Goal: Find specific page/section: Find specific page/section

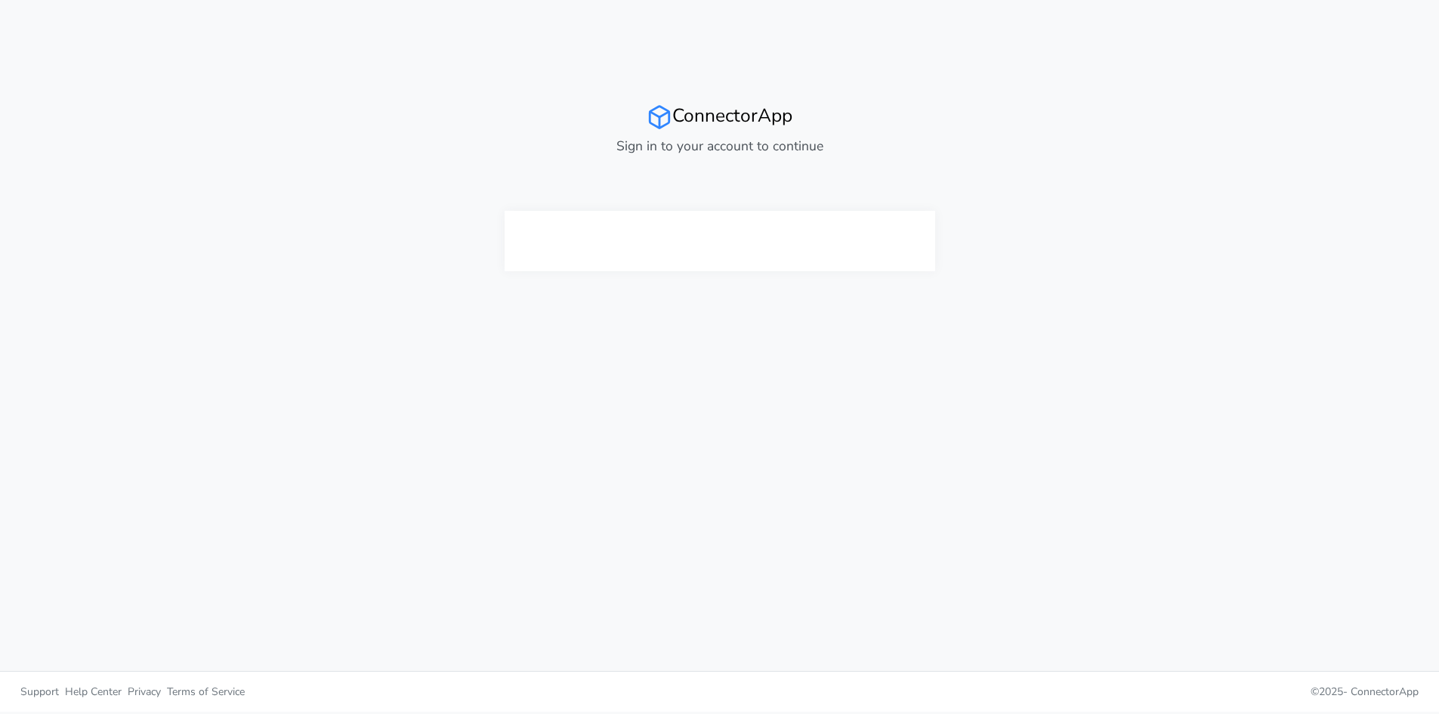
click at [720, 261] on div at bounding box center [719, 241] width 219 height 60
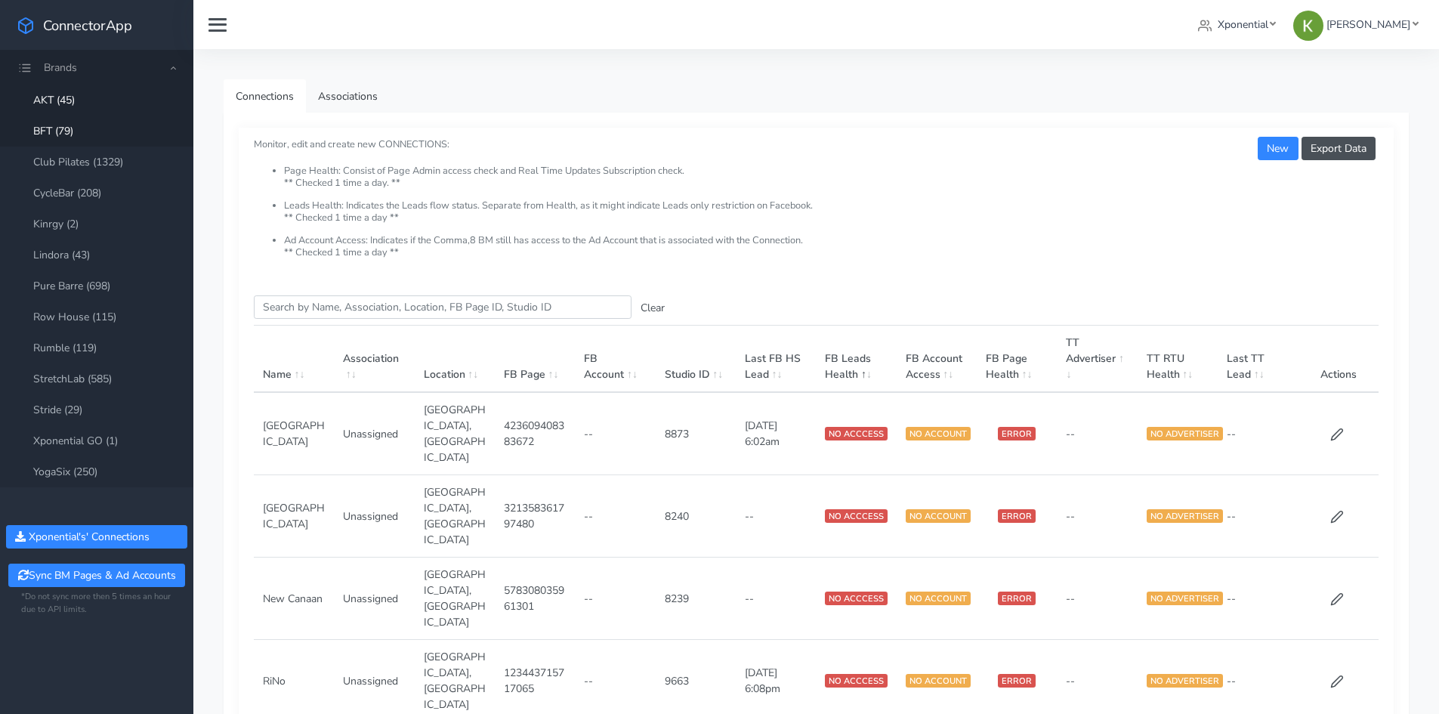
click at [104, 120] on link "BFT (79)" at bounding box center [96, 131] width 193 height 31
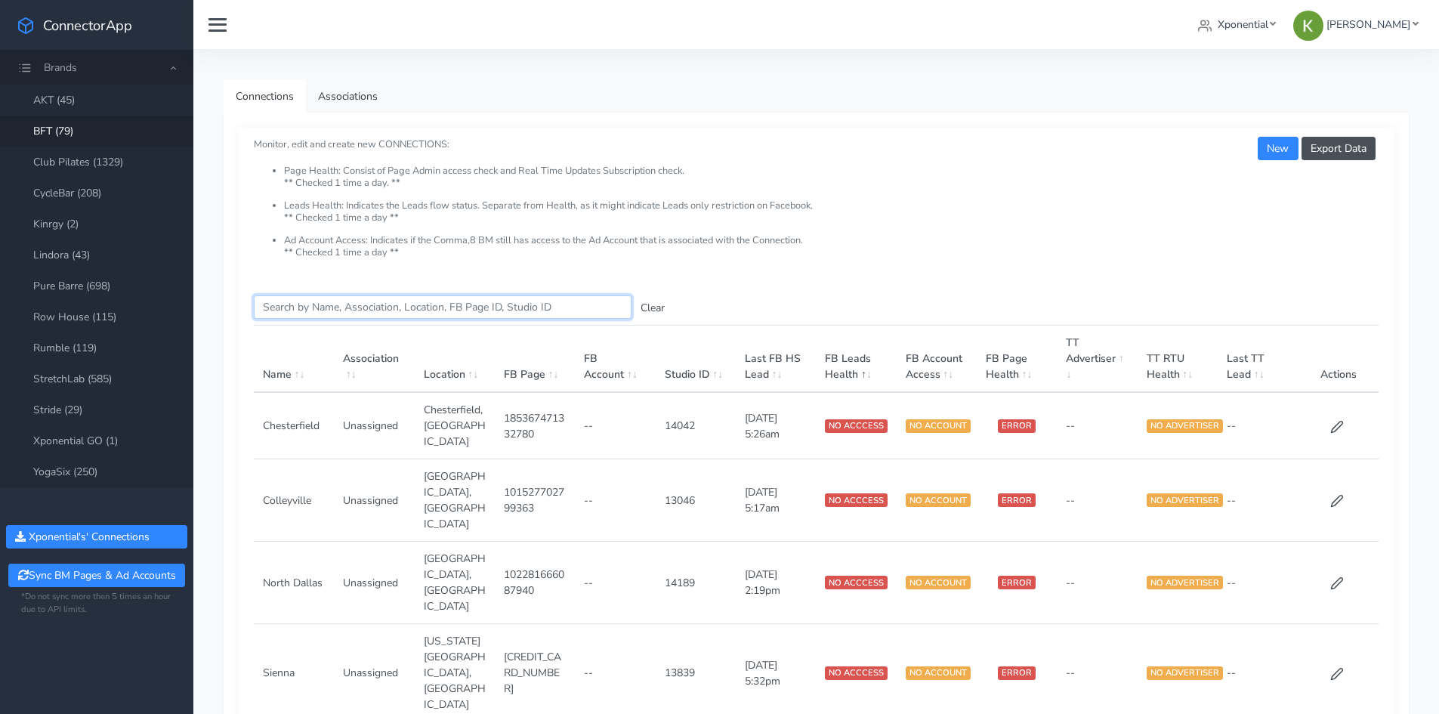
click at [328, 298] on input "Search this table" at bounding box center [443, 306] width 378 height 23
paste input "13253"
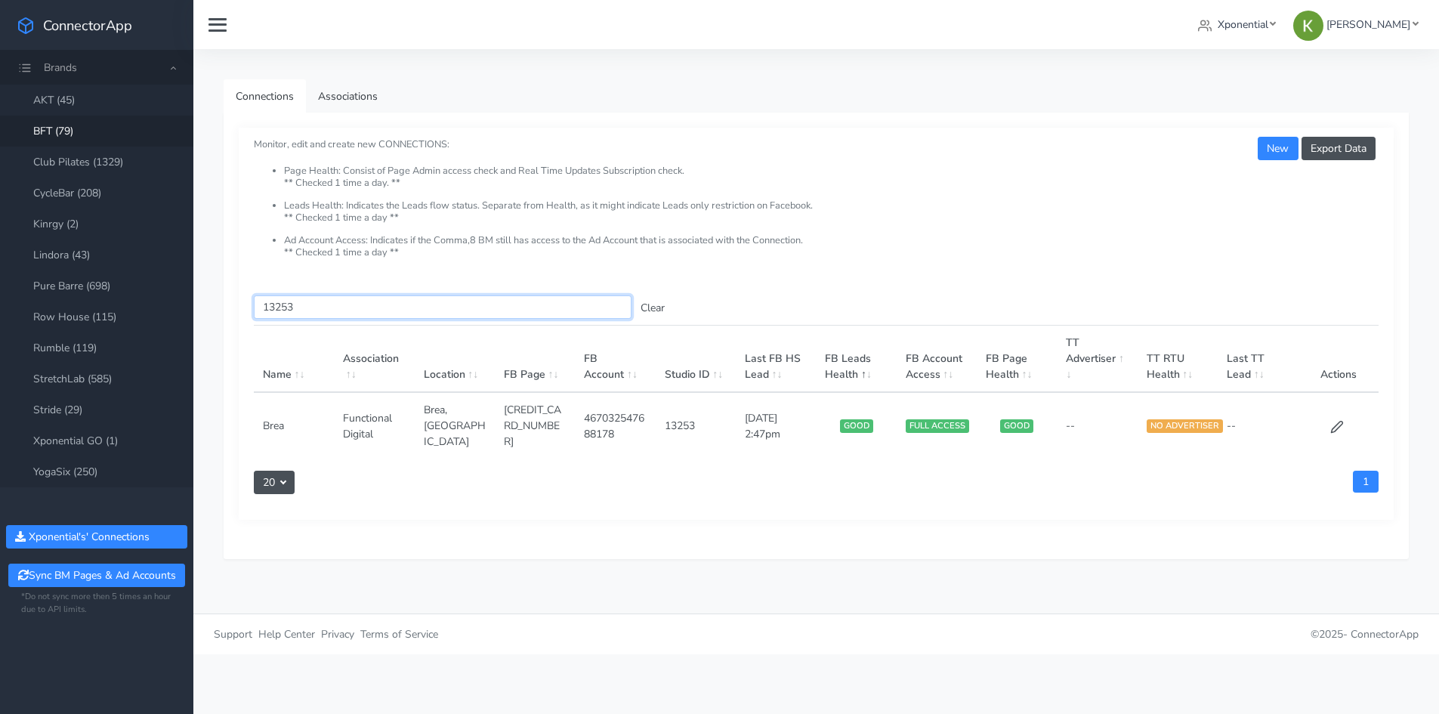
paste input "4304"
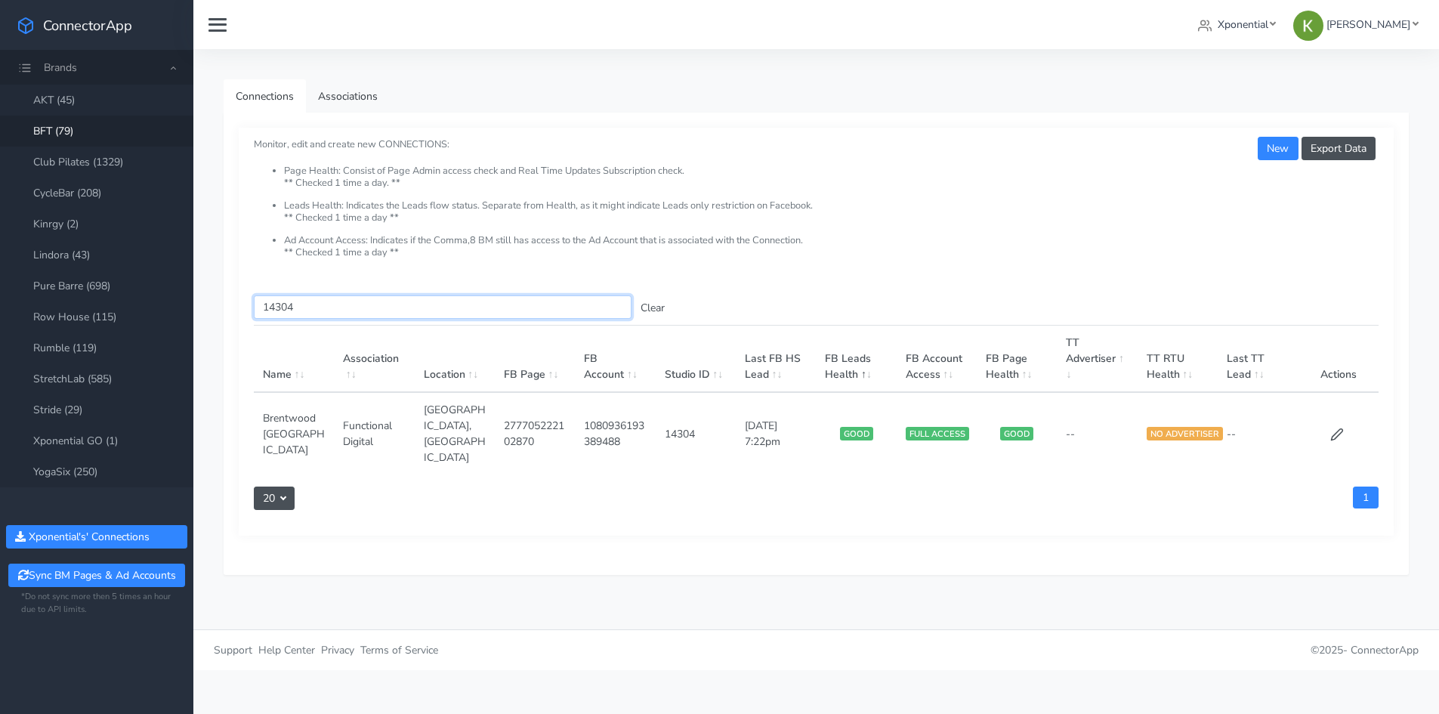
paste input "3310"
paste input "405"
paste input "2609"
paste input "3294"
paste input "2"
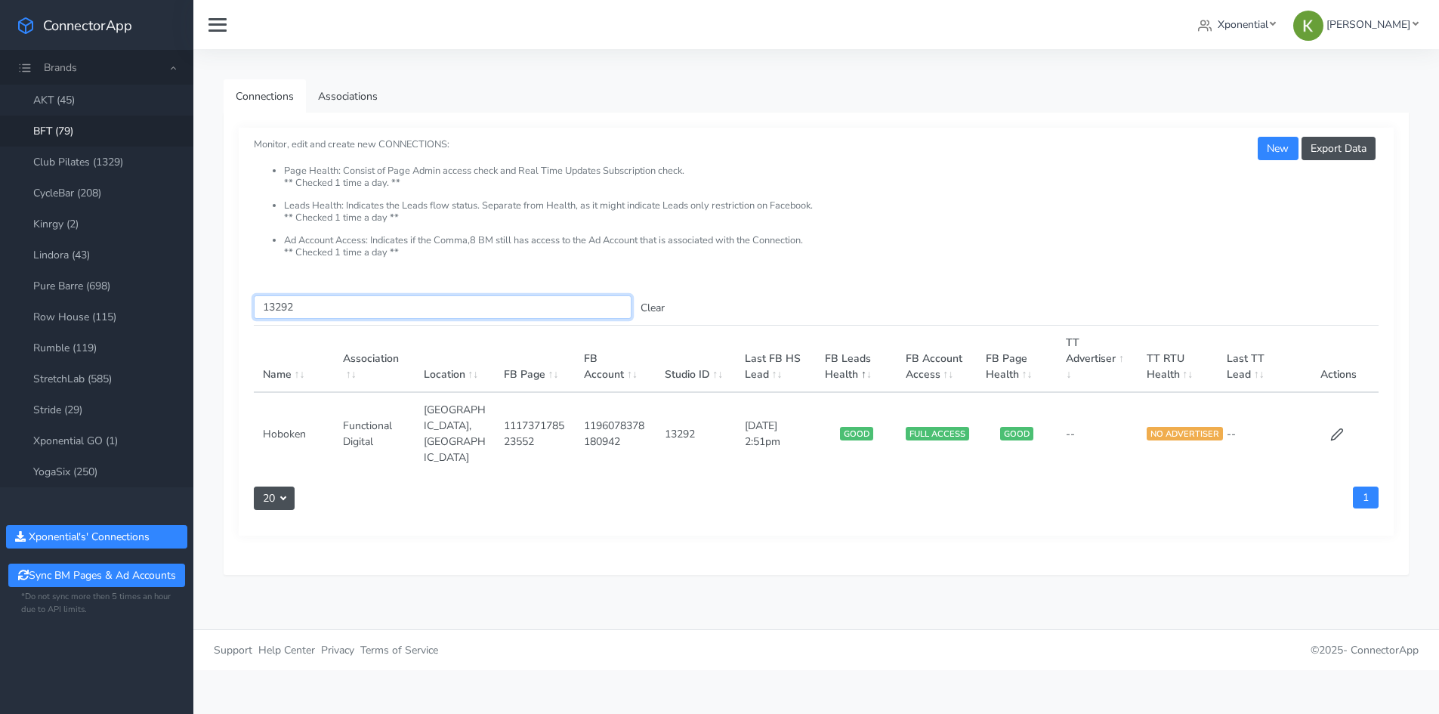
paste input "795"
paste input "4532"
paste input "3780"
paste input "362"
paste input "4075"
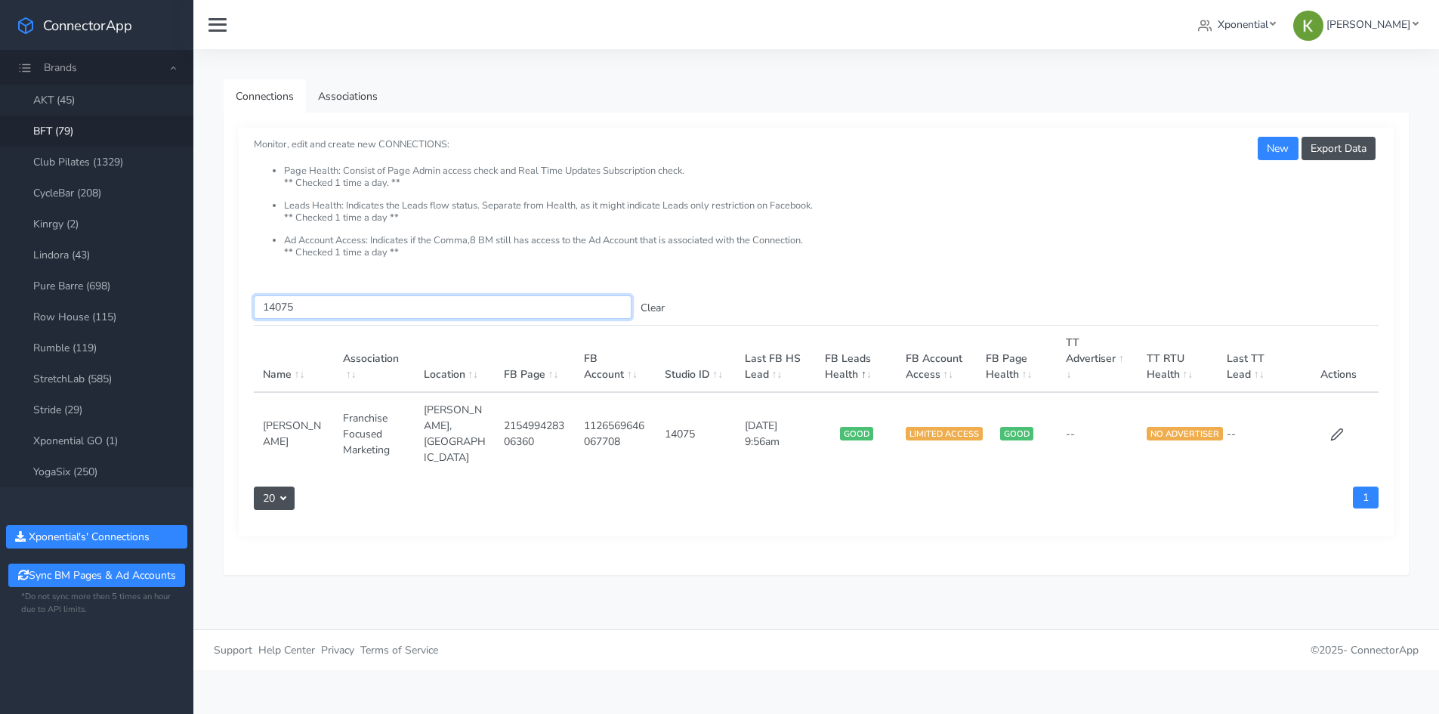
paste input "2739"
paste input "82"
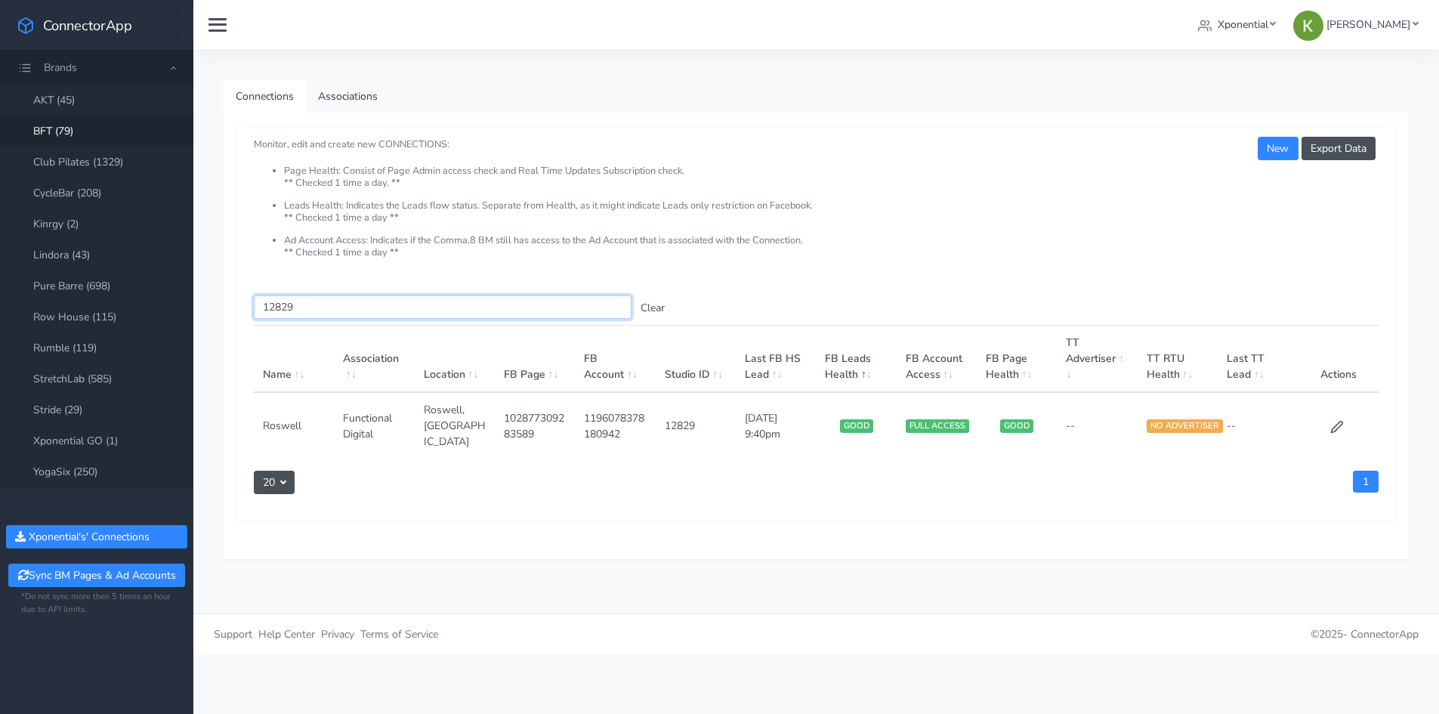
paste input "3277"
paste input "516"
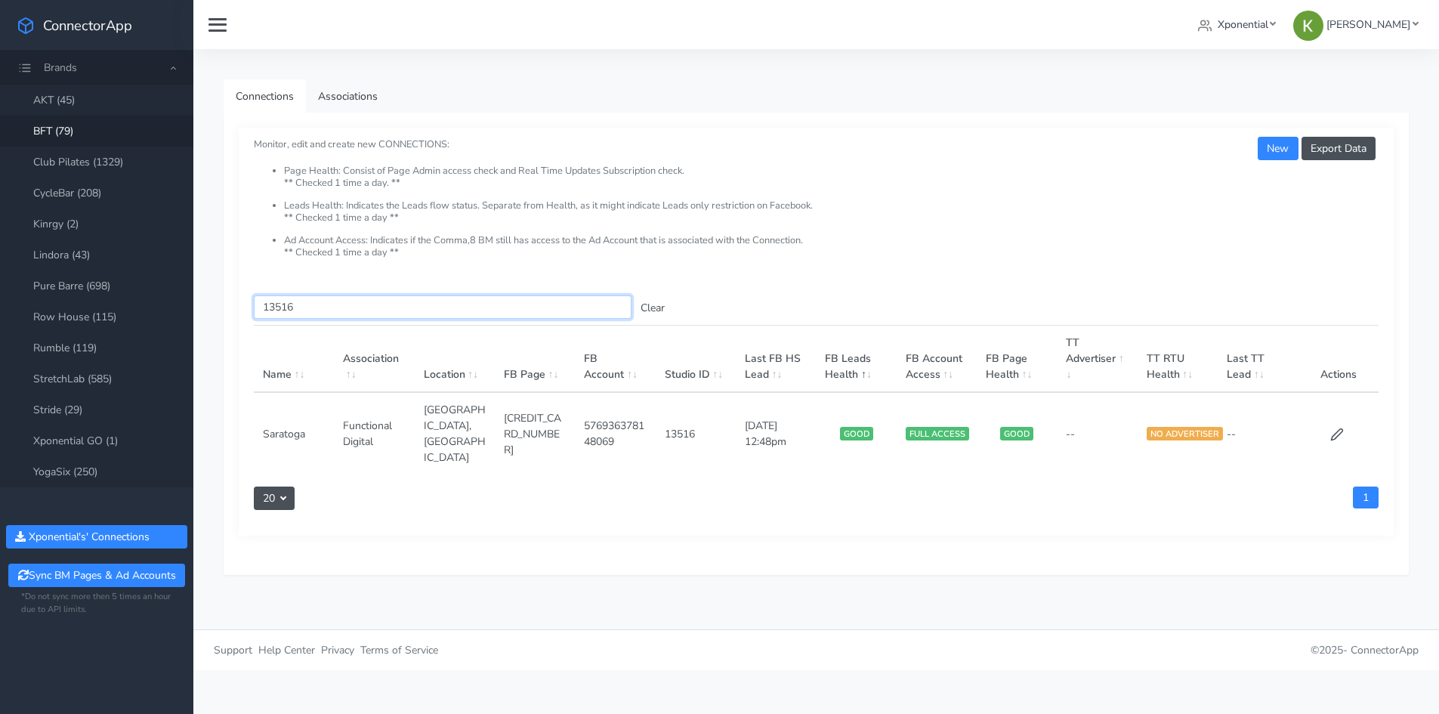
paste input "29"
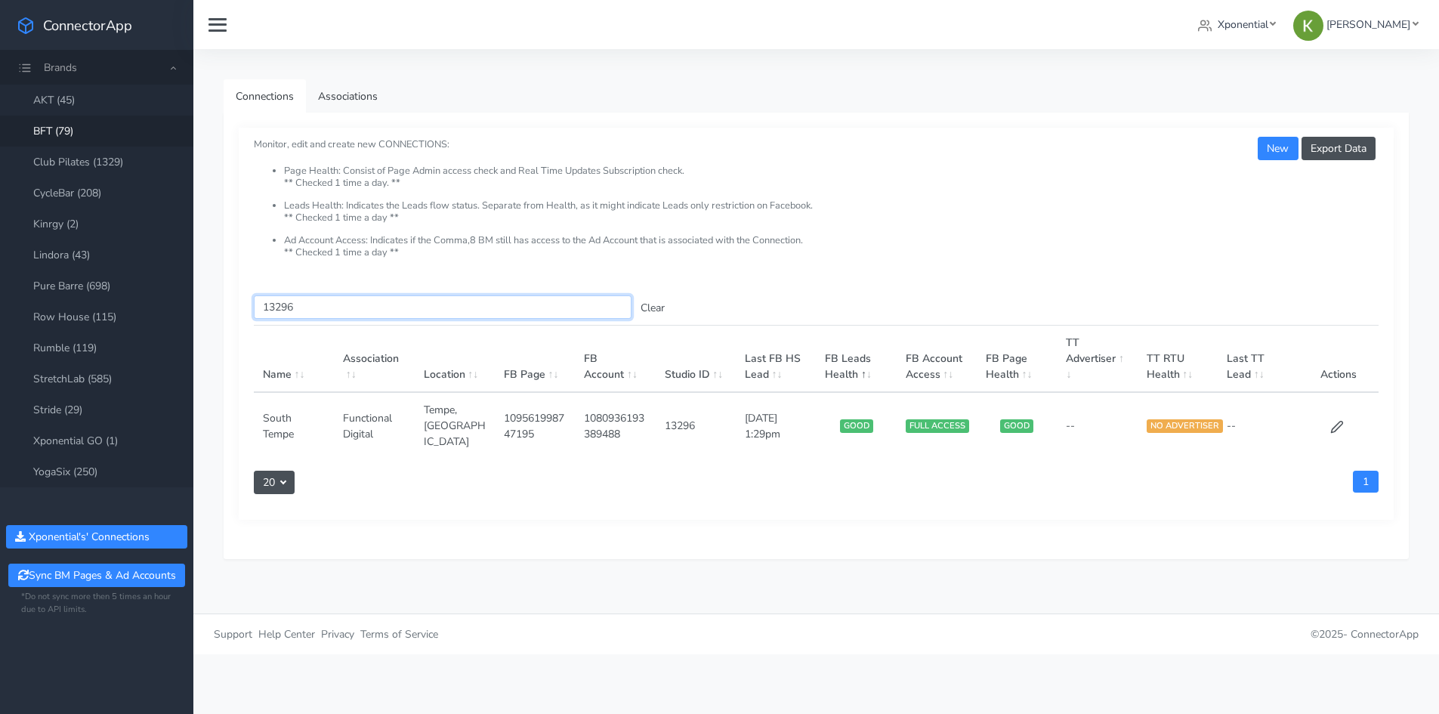
paste input "478"
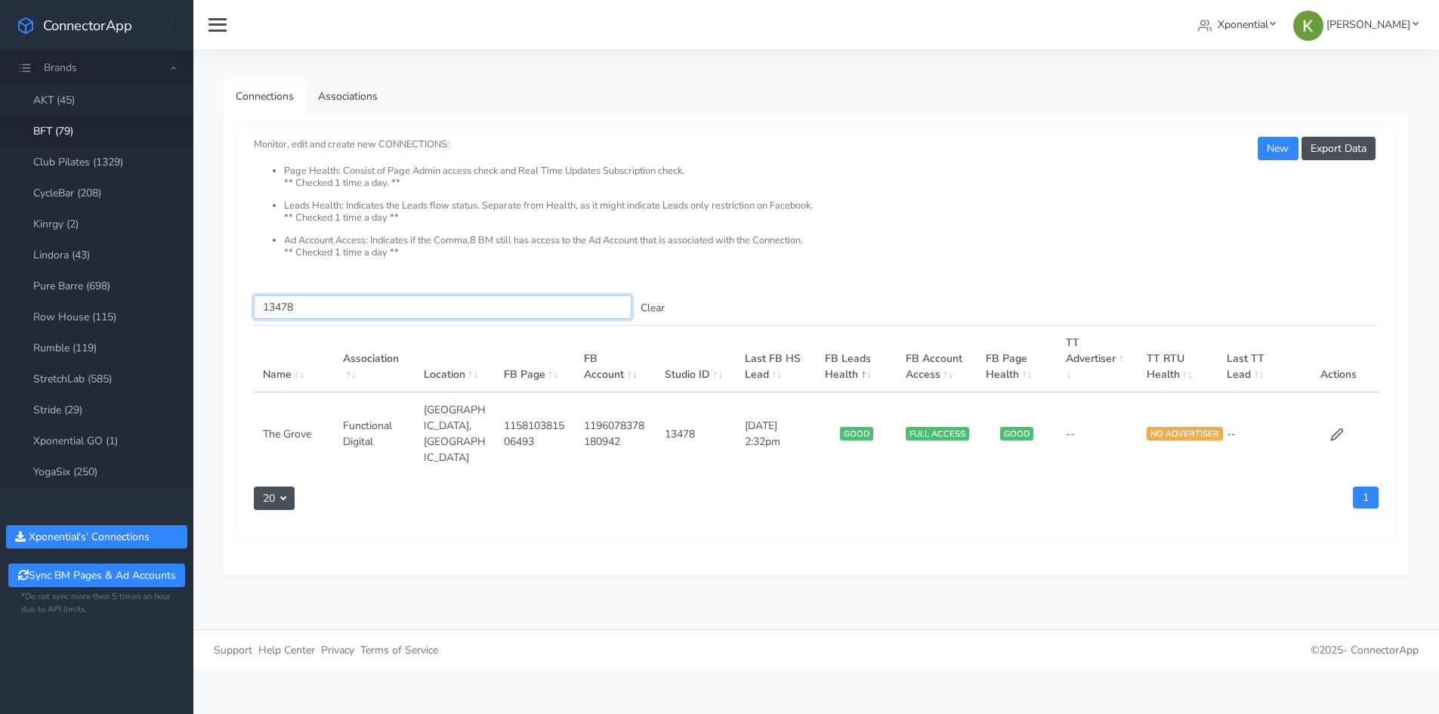
paste input "2923"
type input "12923"
click at [103, 154] on link "Club Pilates (1329)" at bounding box center [96, 162] width 193 height 31
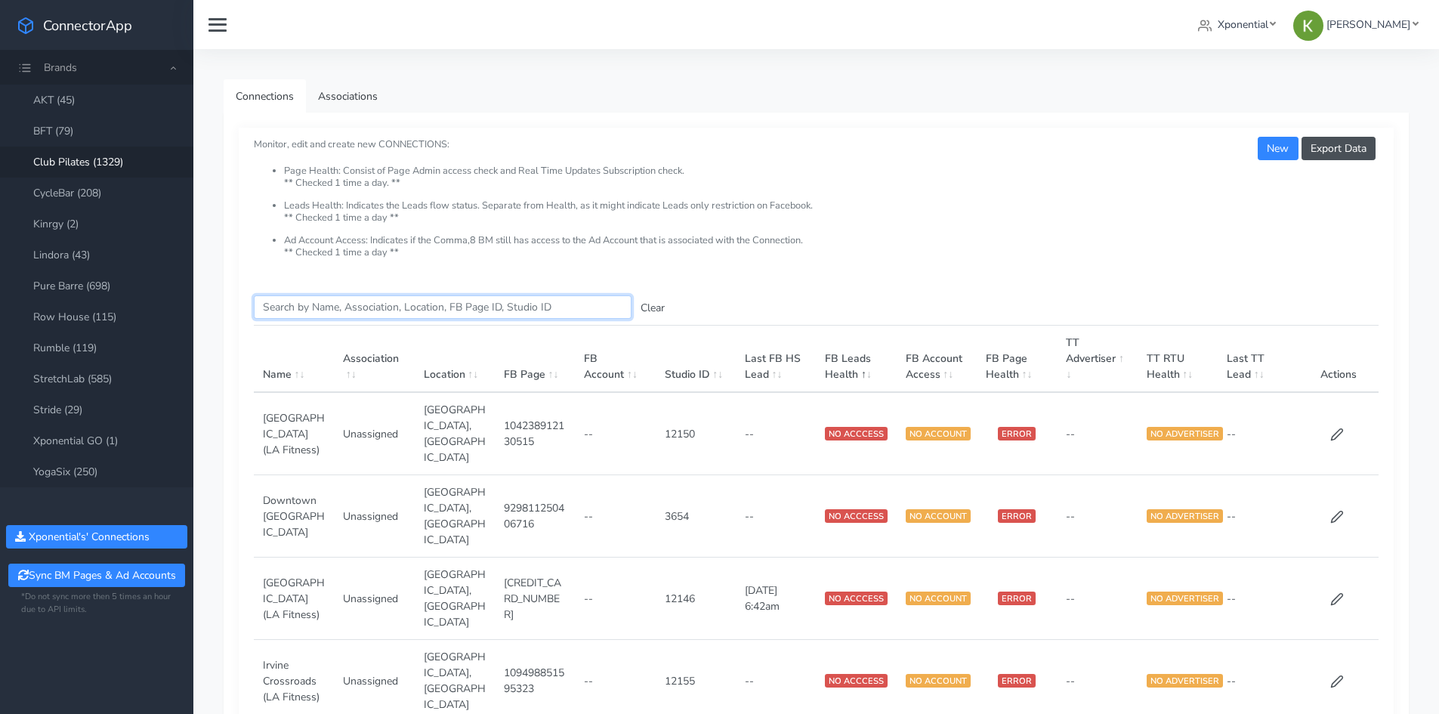
click at [348, 317] on input "Search this table" at bounding box center [443, 306] width 378 height 23
paste input "11691"
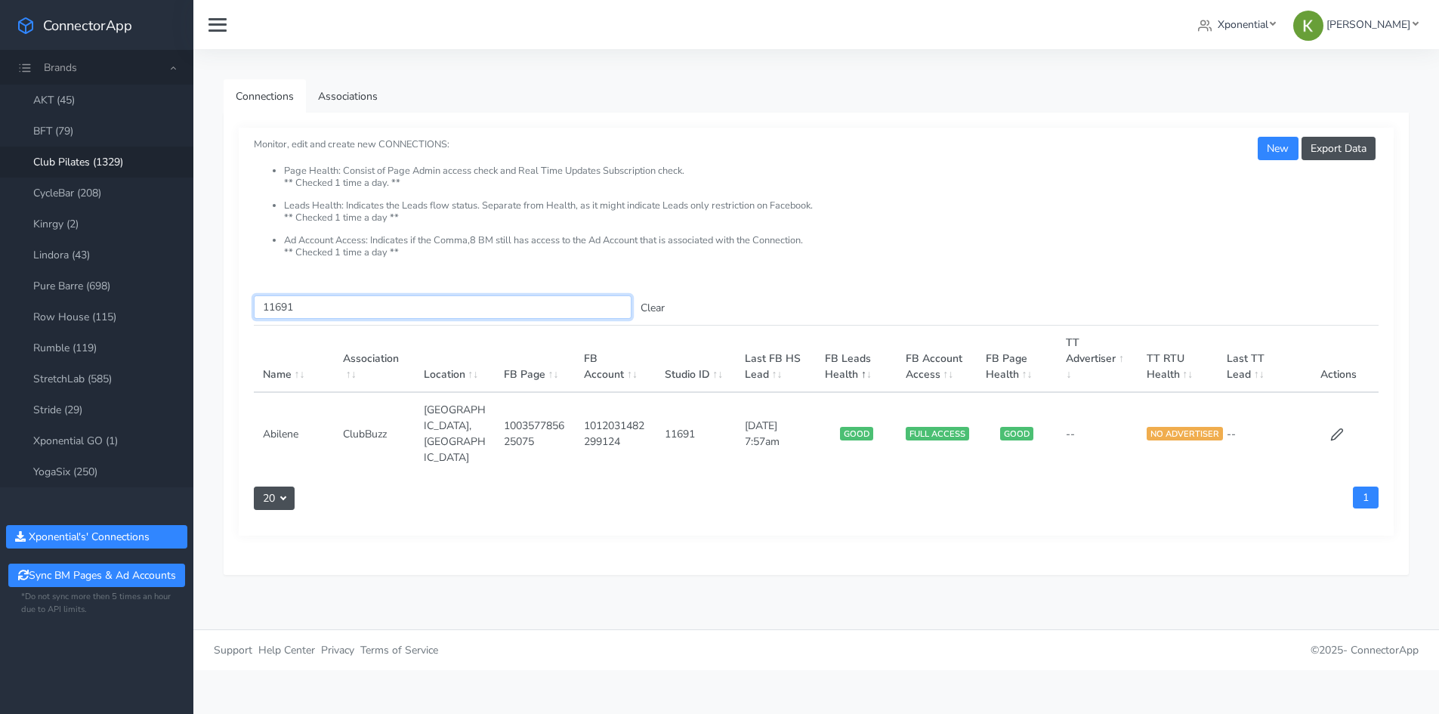
paste input "2259"
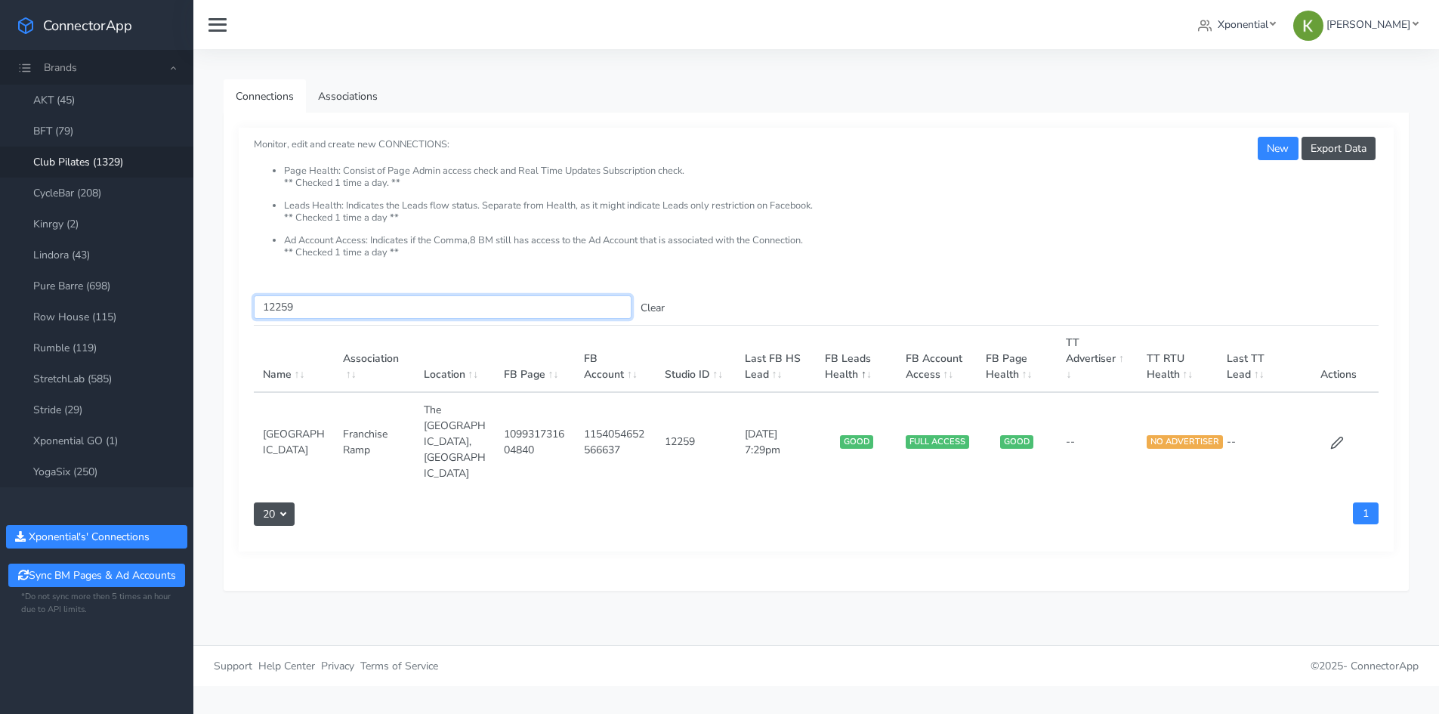
paste input "4570"
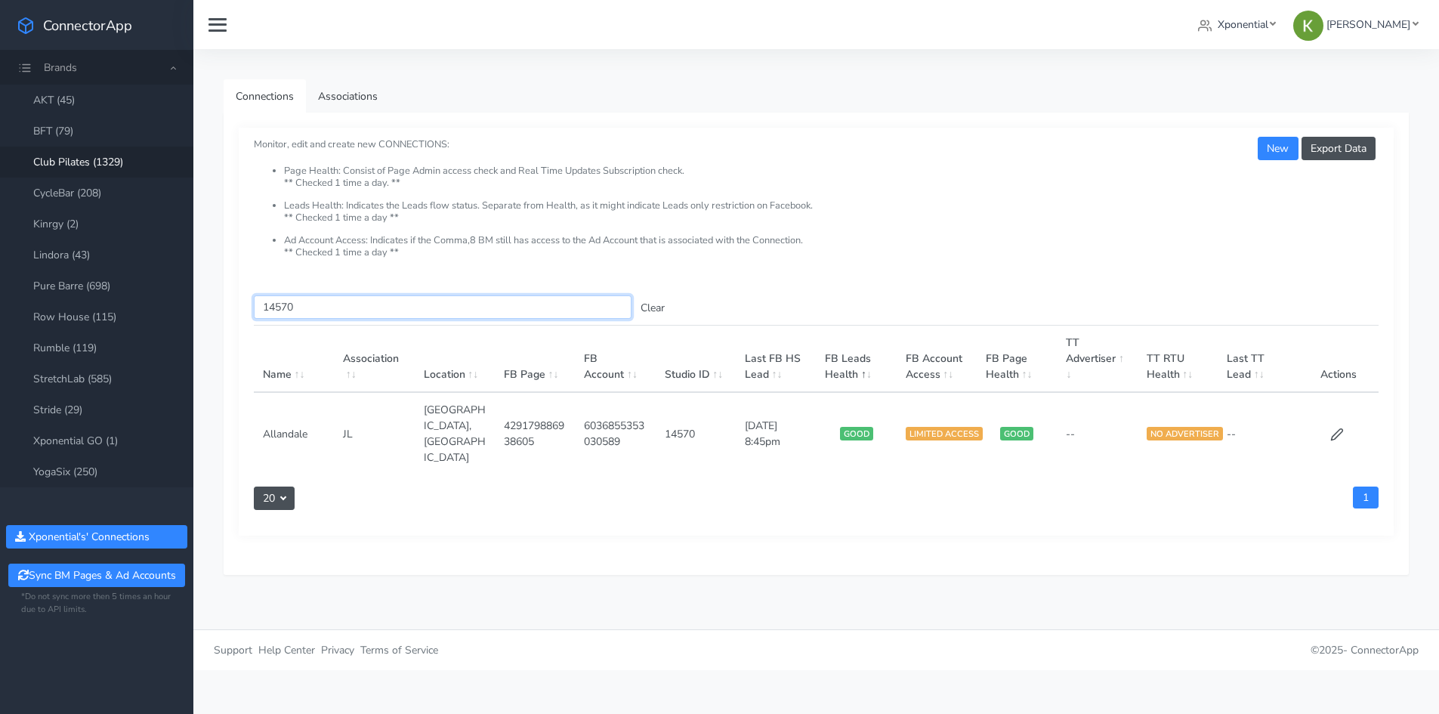
paste input "7814"
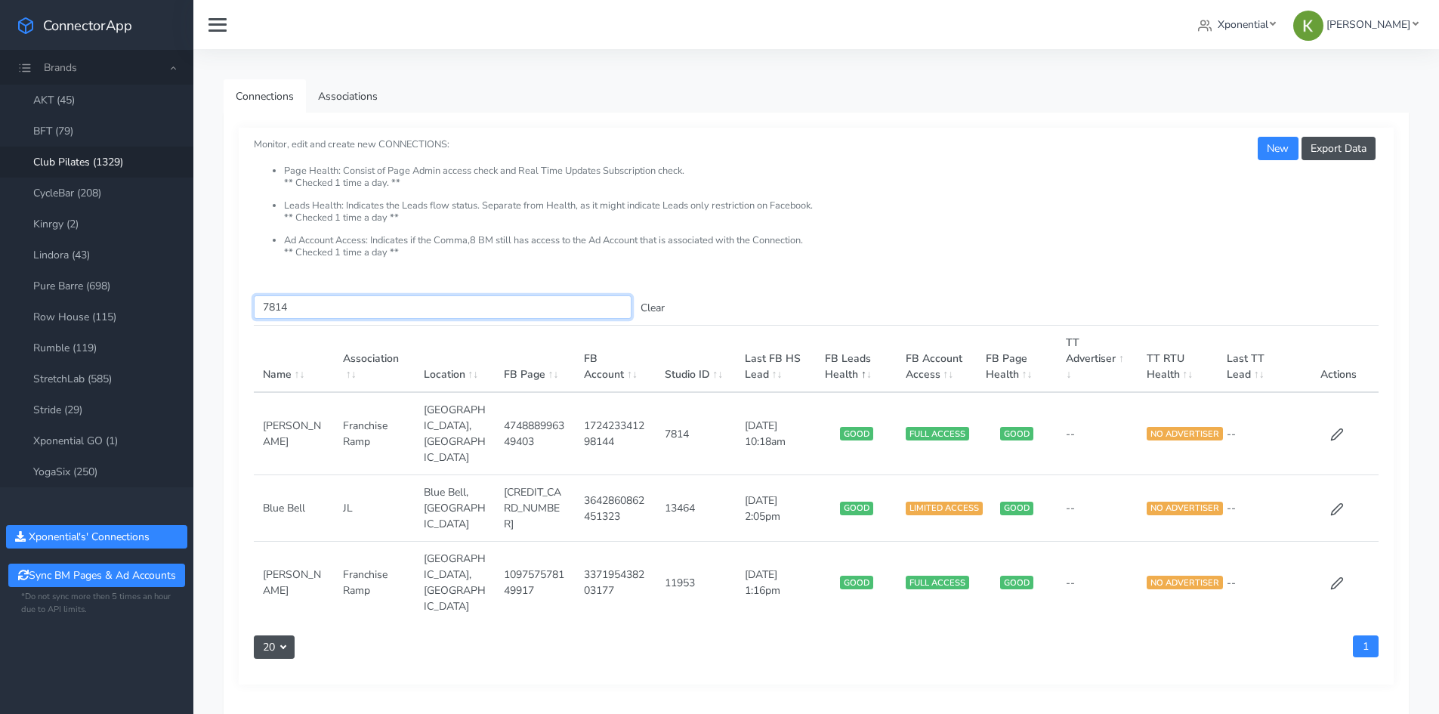
paste input "5558"
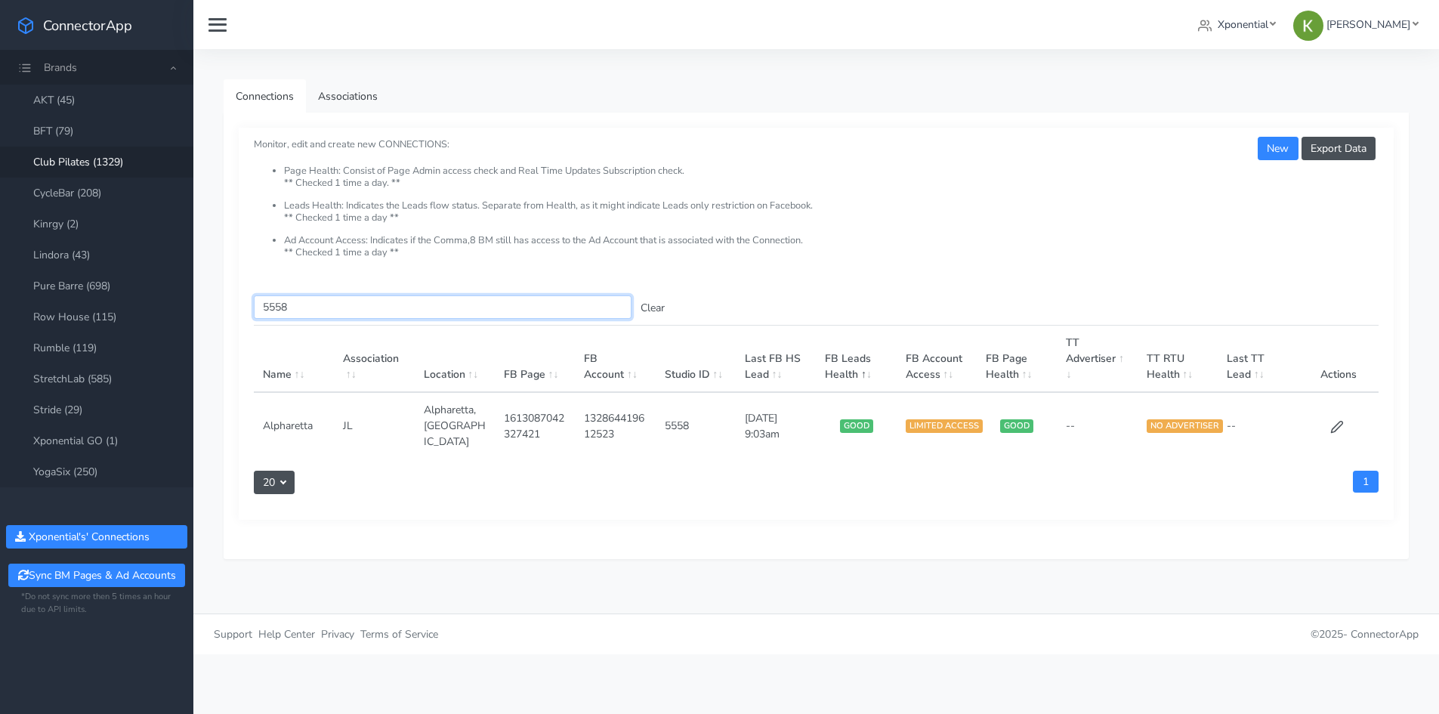
paste input "11955"
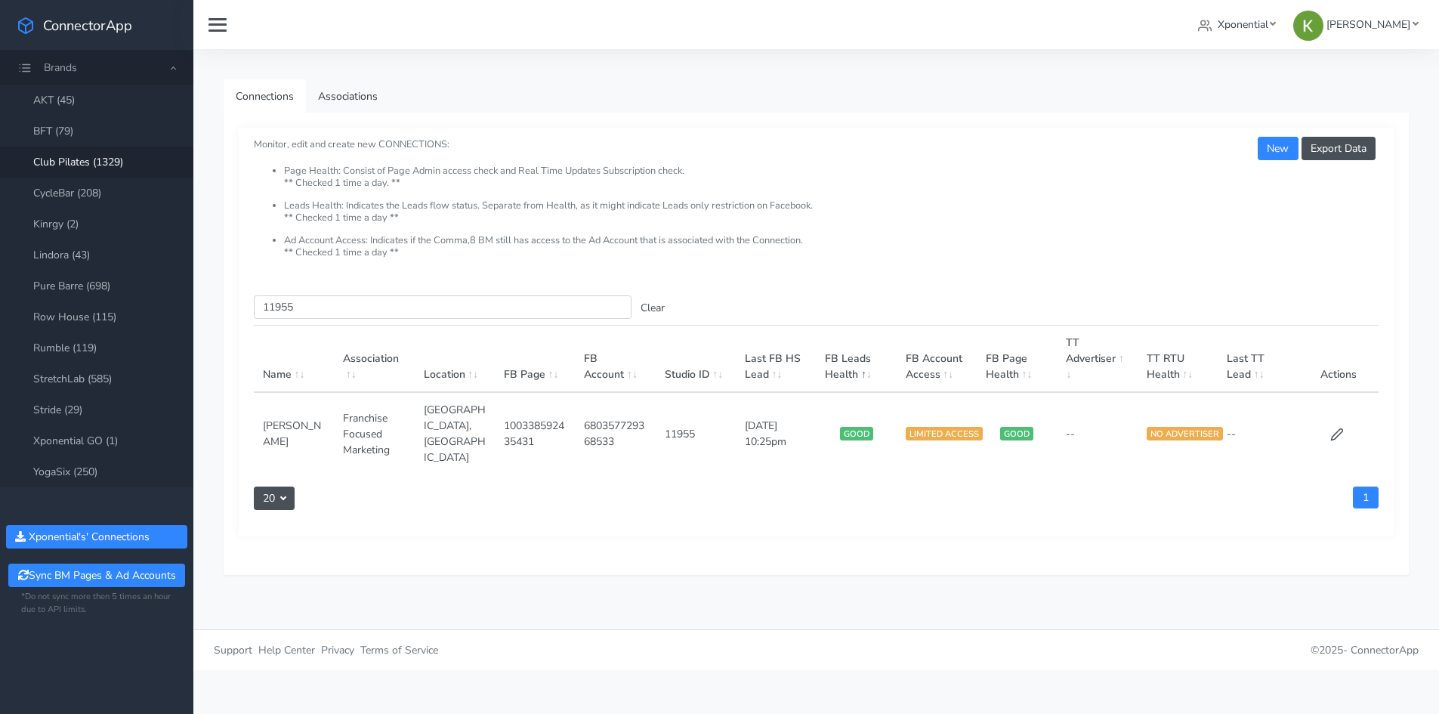
click at [614, 430] on td "680357729368533" at bounding box center [615, 433] width 80 height 82
click at [613, 430] on td "680357729368533" at bounding box center [615, 433] width 80 height 82
copy td "680357729368533"
click at [294, 313] on input "11955" at bounding box center [443, 306] width 378 height 23
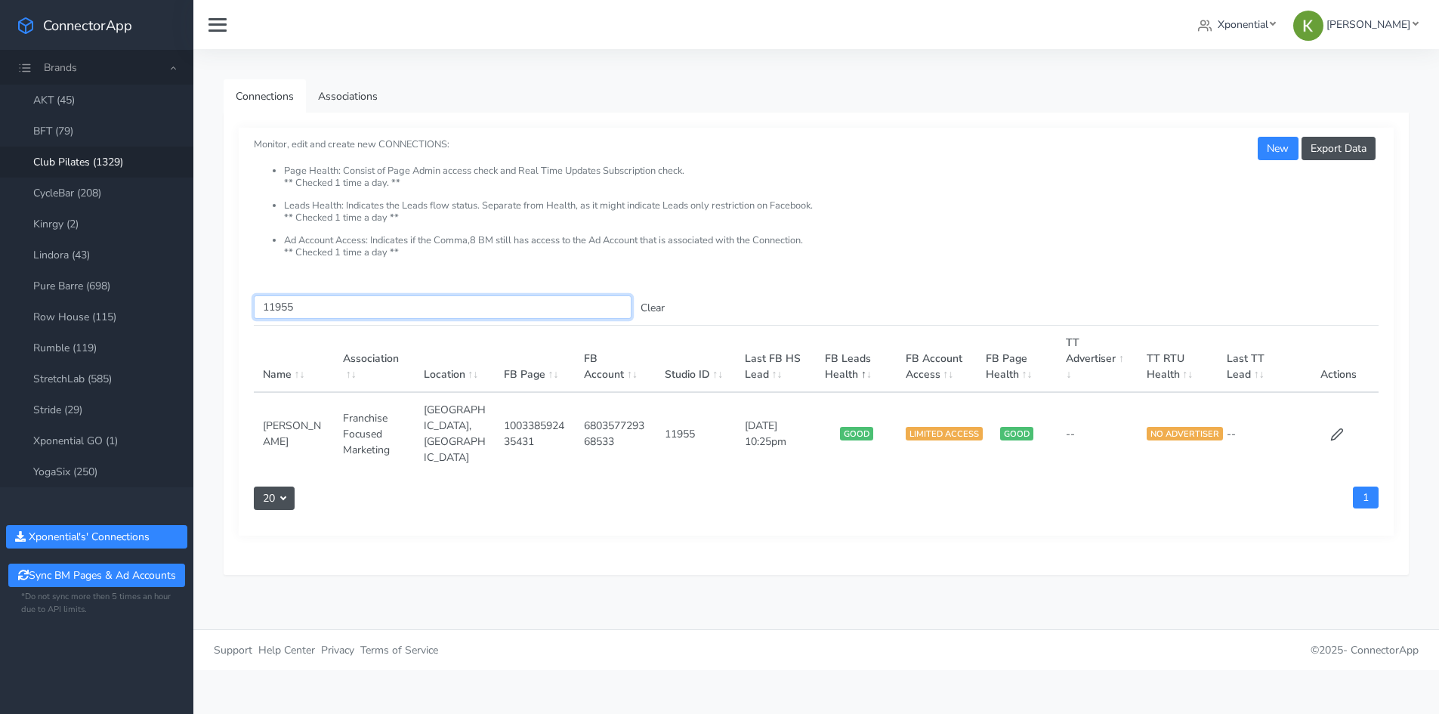
paste input "298"
paste input "1819"
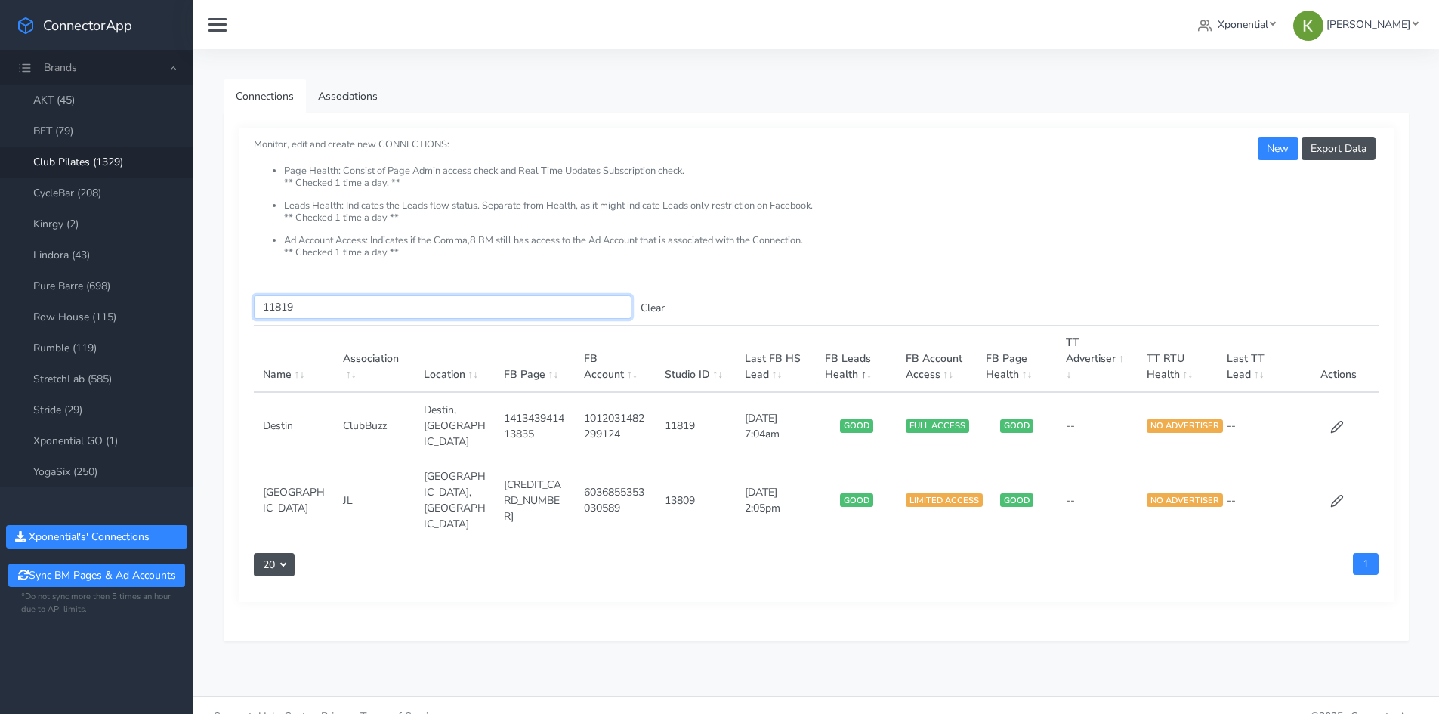
paste input "3761"
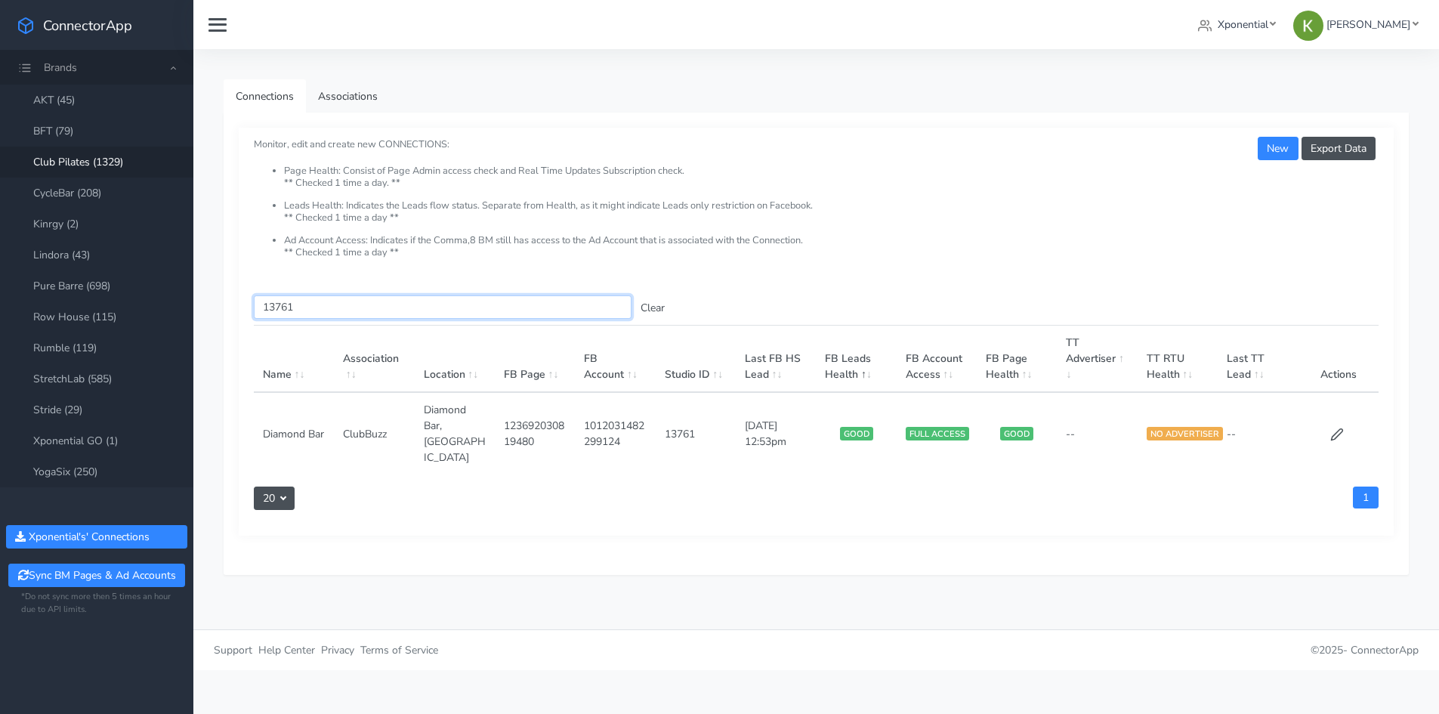
paste input "1577"
paste input "4155"
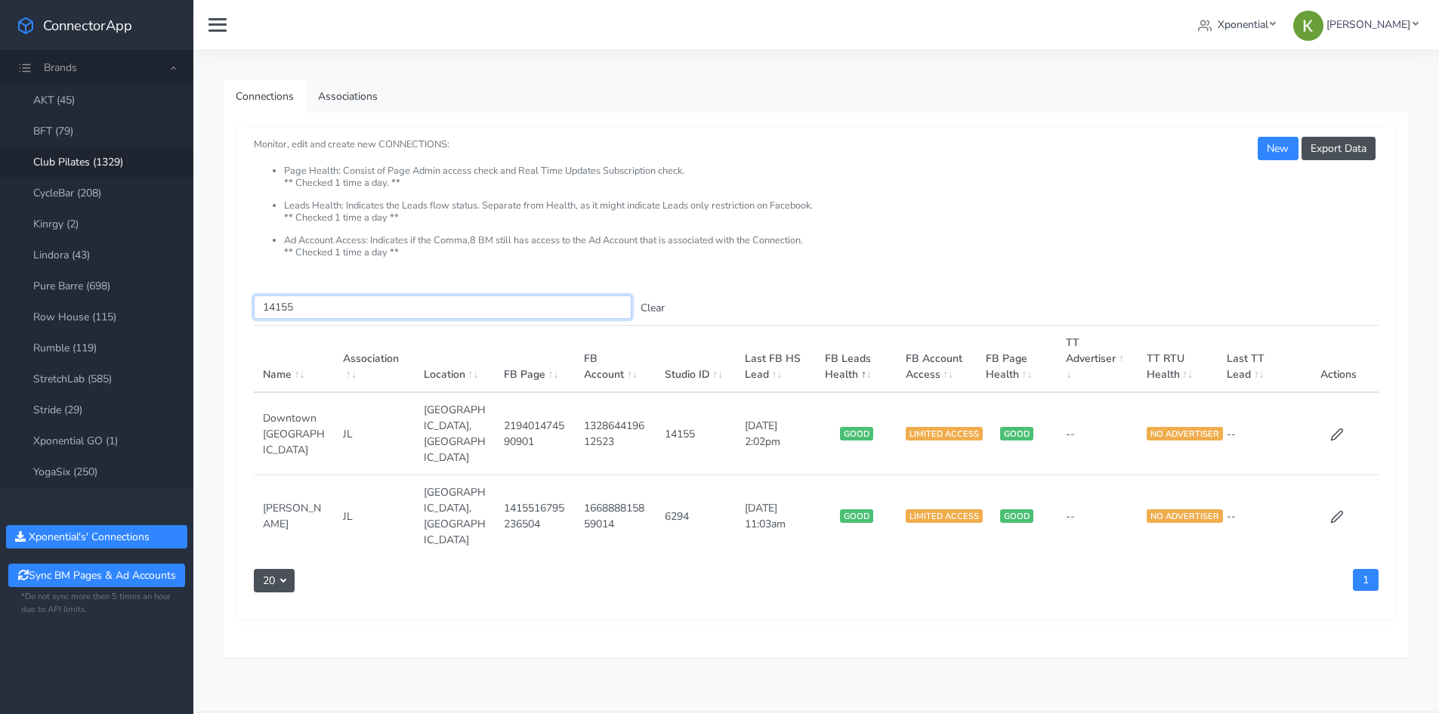
paste input "1914"
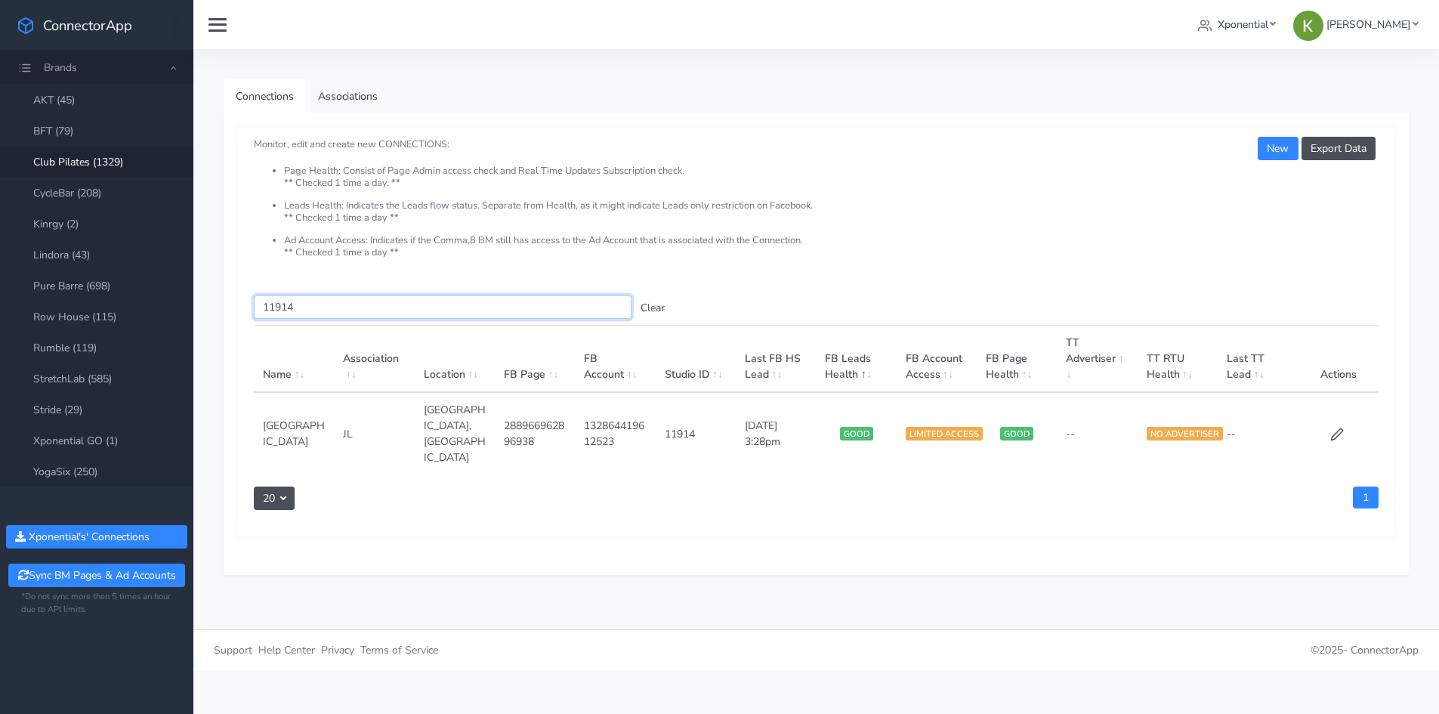
paste input "353"
paste input "5406"
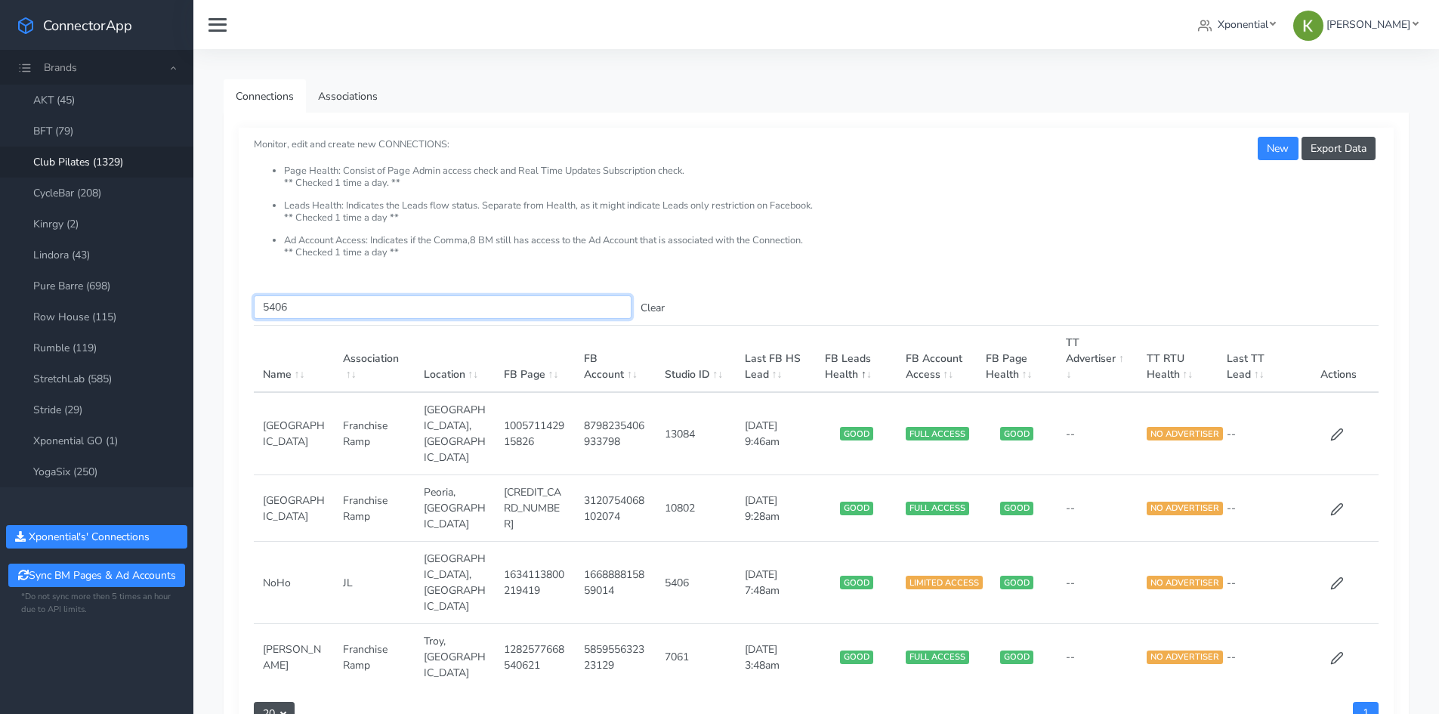
paste input "13253"
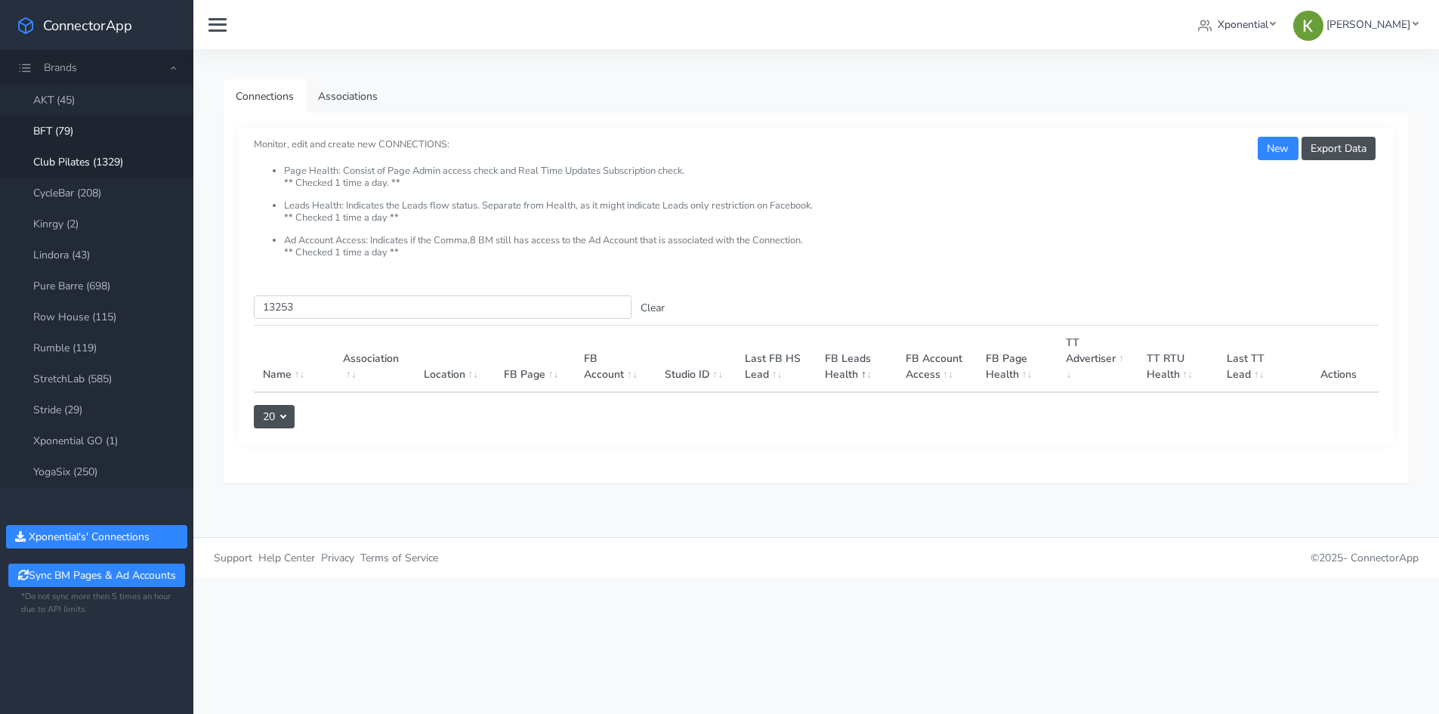
click at [132, 135] on link "BFT (79)" at bounding box center [96, 131] width 193 height 31
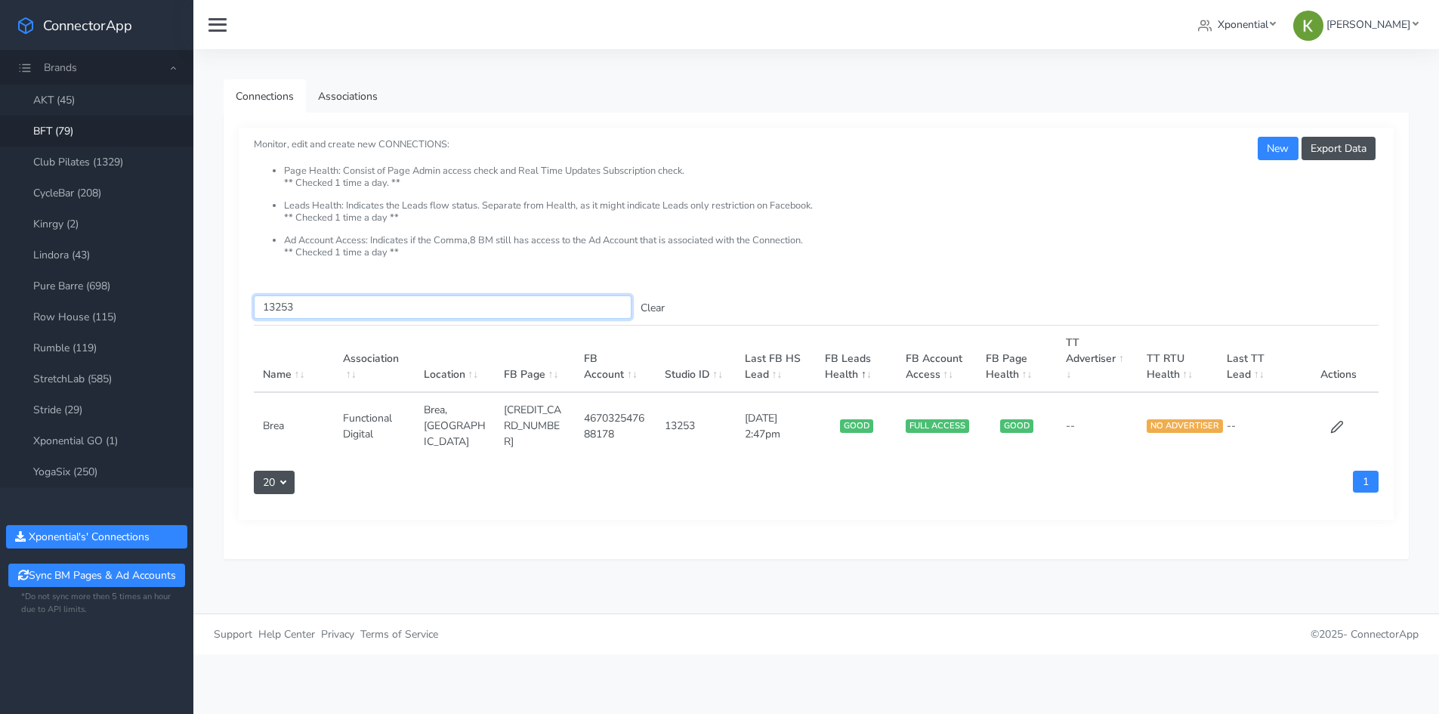
click at [314, 301] on input "13253" at bounding box center [443, 306] width 378 height 23
paste input "4304"
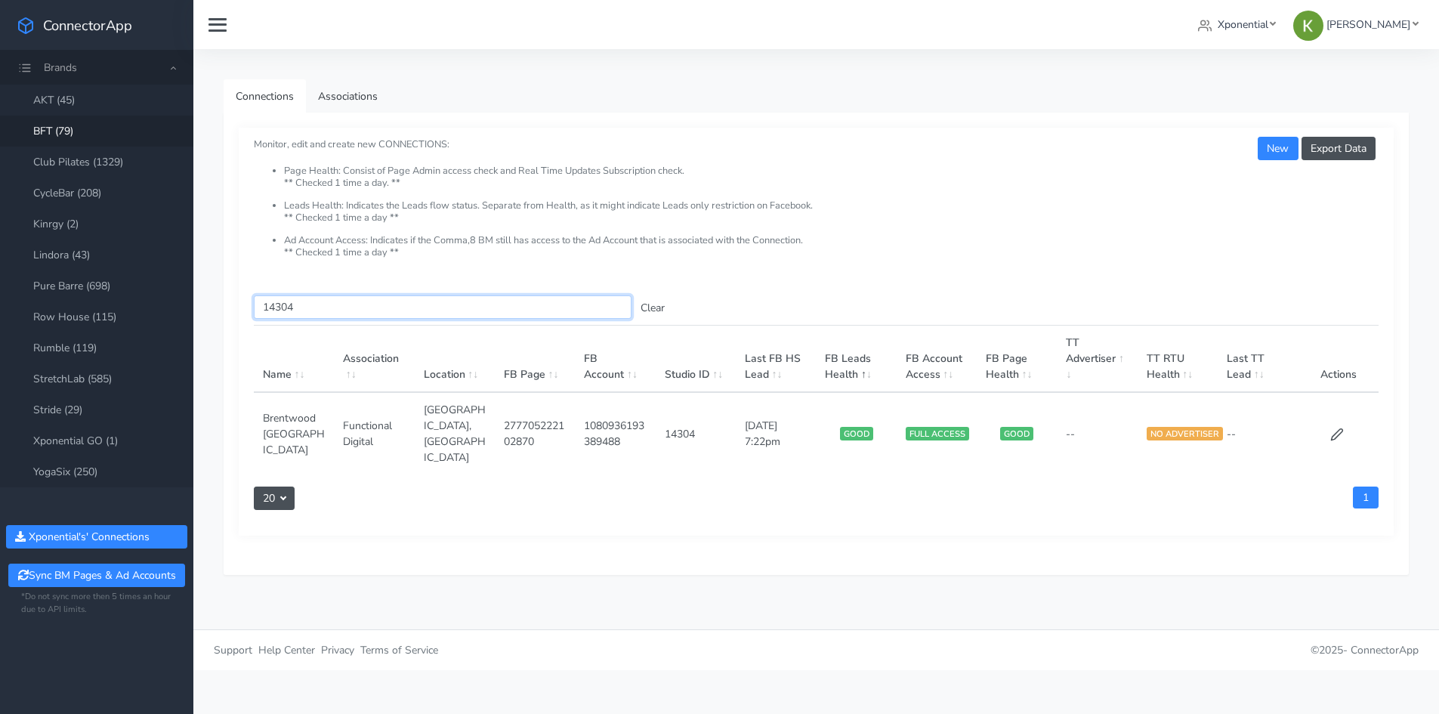
paste input "3253"
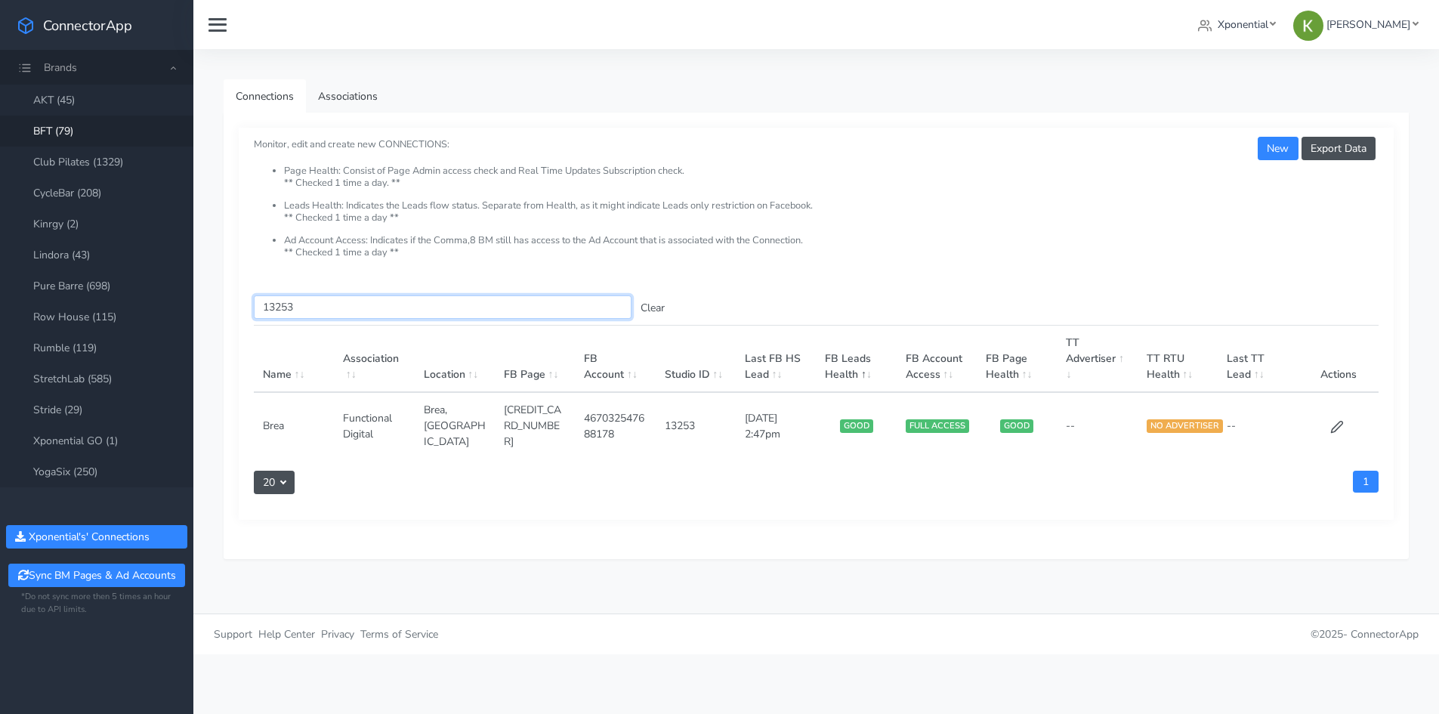
paste input "310"
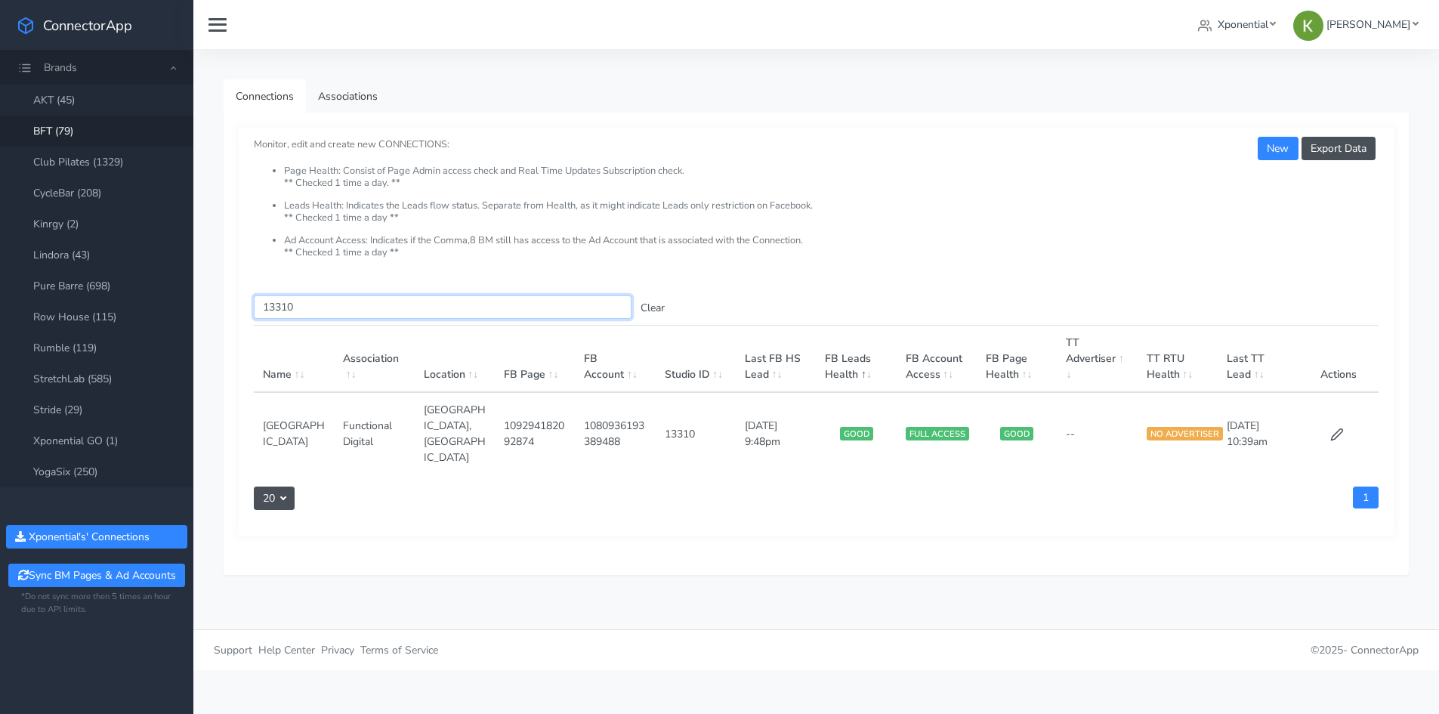
paste input "405"
paste input "2609"
paste input "3294"
paste input "2"
paste input "795"
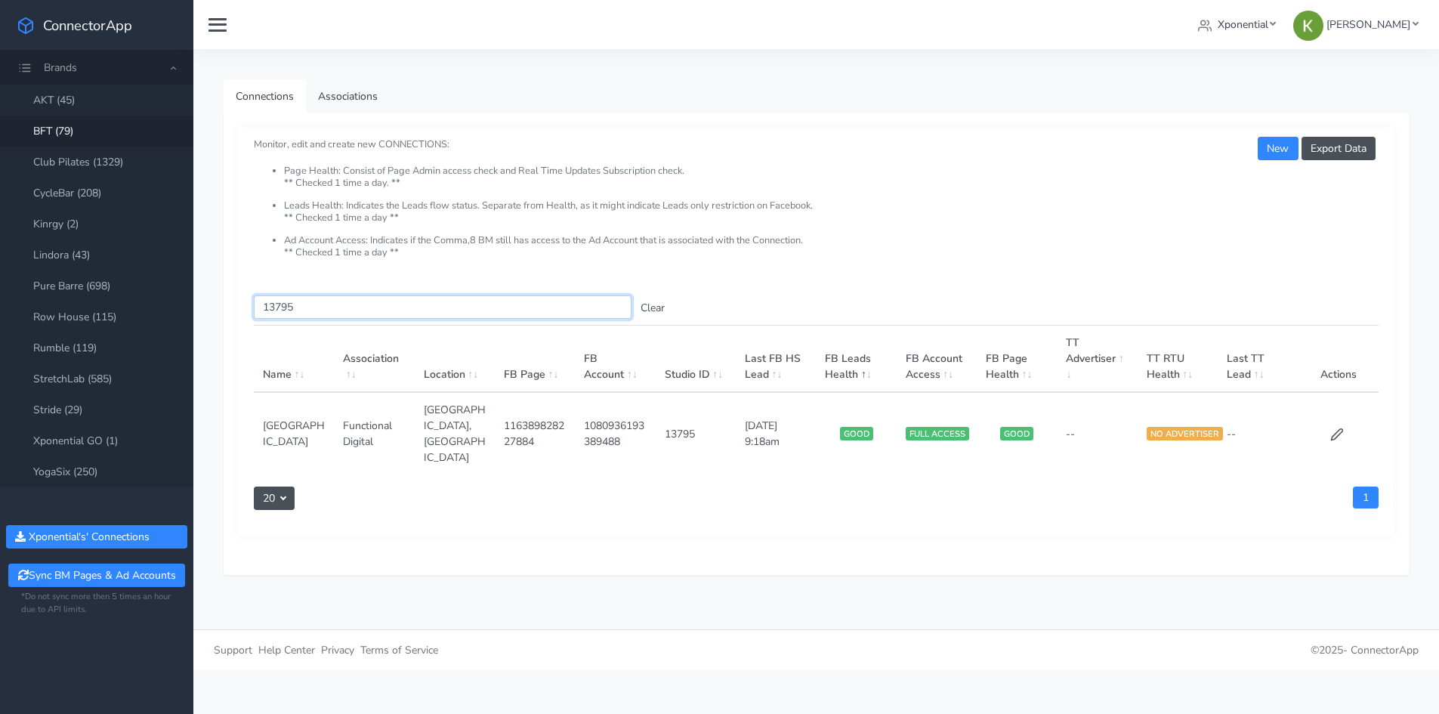
paste input "4532"
paste input "3780"
paste input "362"
paste input "4075"
paste input "2739"
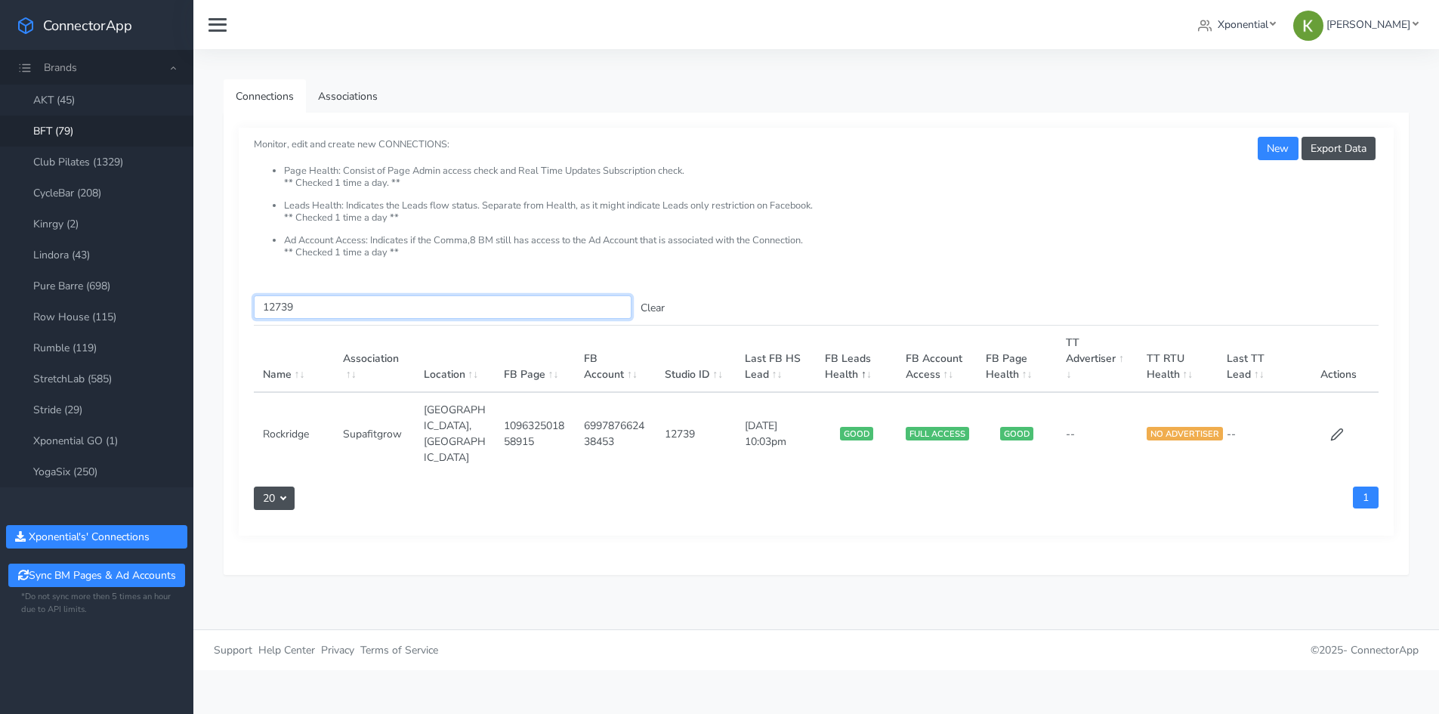
paste input "82"
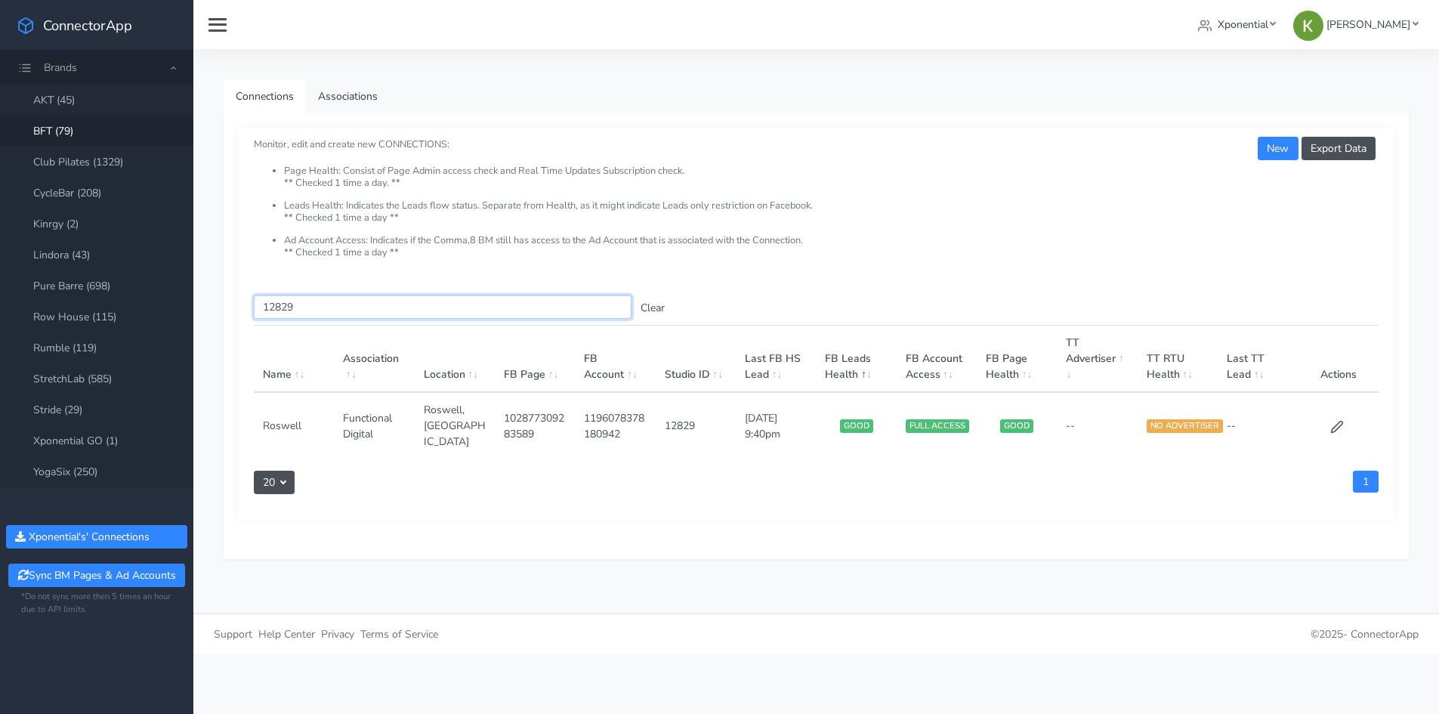
paste input "3277"
paste input "516"
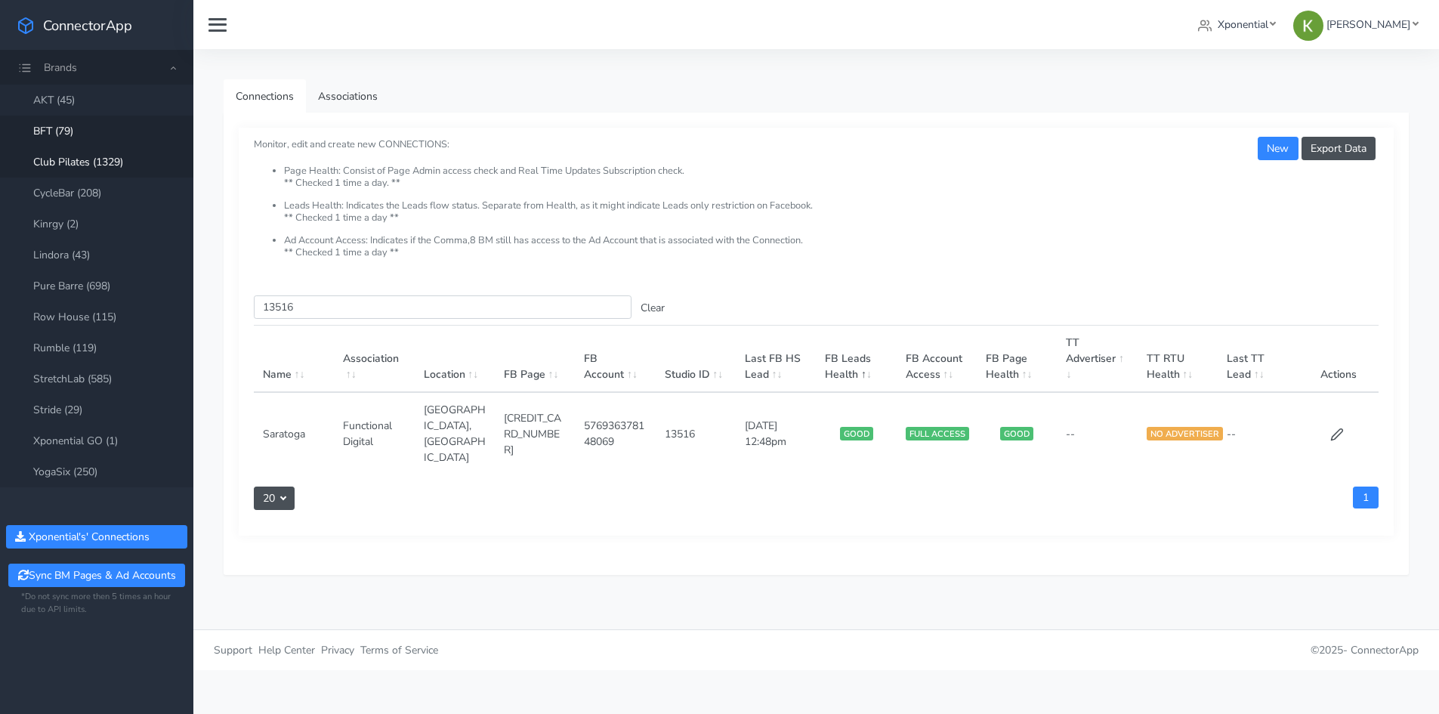
click at [117, 165] on link "Club Pilates (1329)" at bounding box center [96, 162] width 193 height 31
click at [309, 315] on input "13516" at bounding box center [443, 306] width 378 height 23
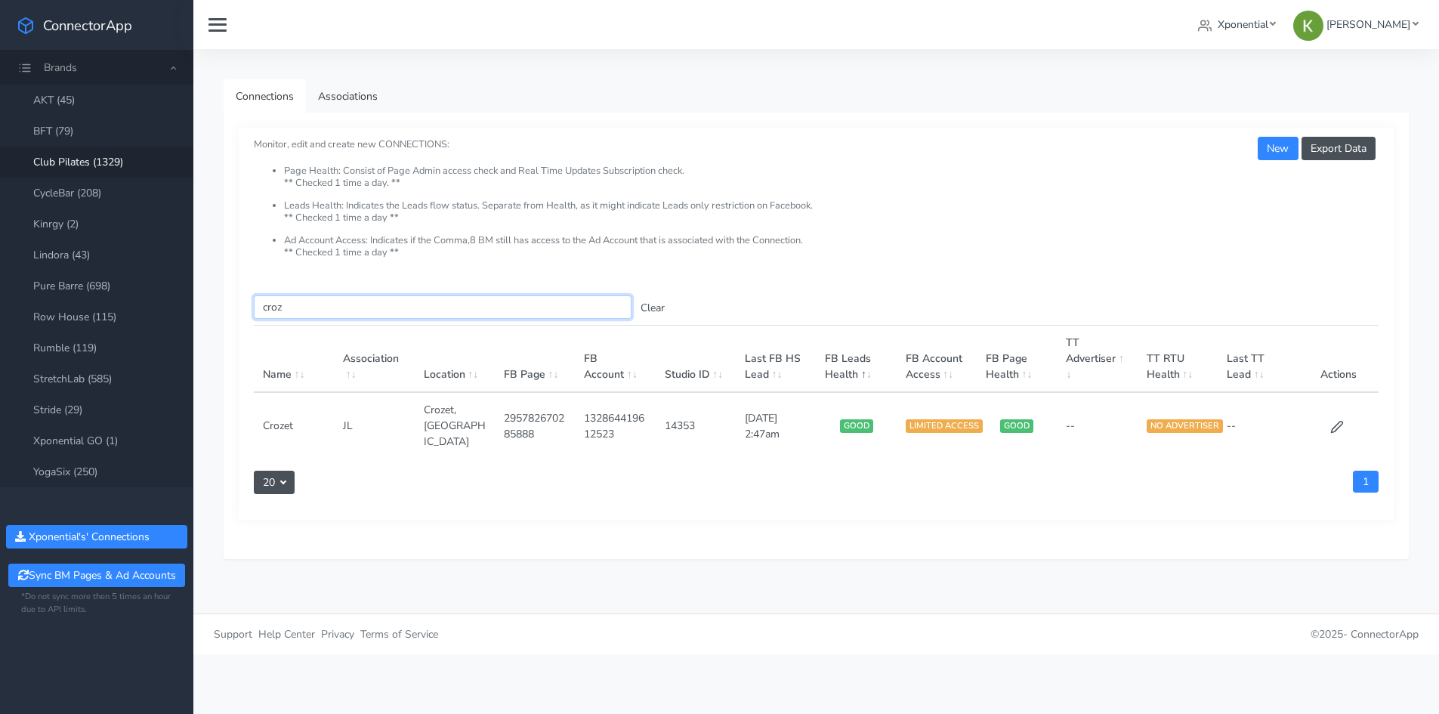
type input "croz"
